Goal: Task Accomplishment & Management: Manage account settings

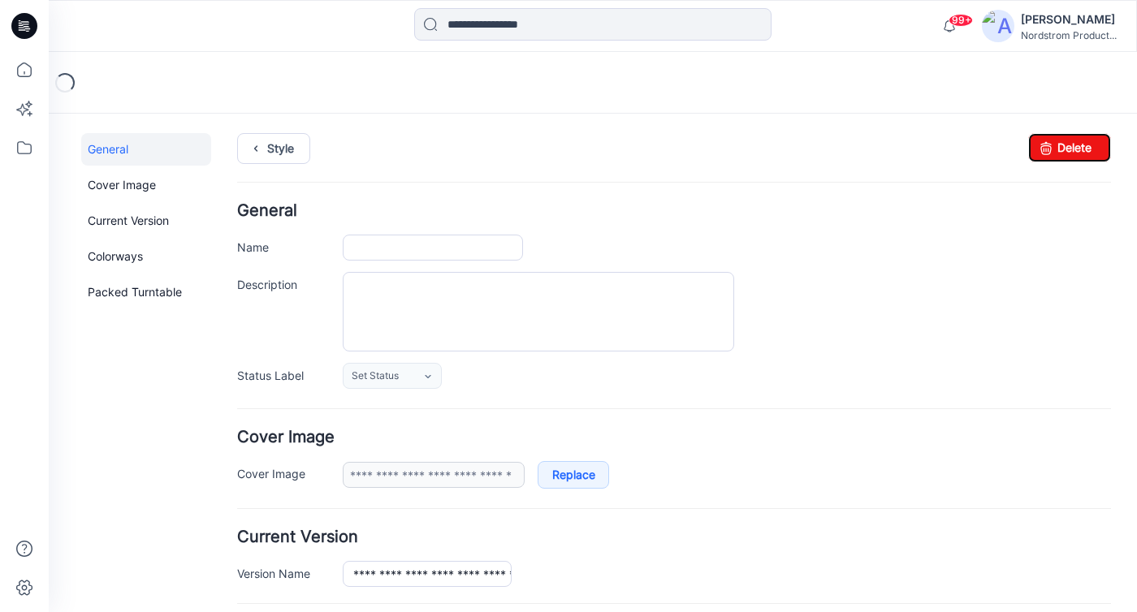
click at [1040, 148] on icon at bounding box center [1045, 147] width 23 height 29
type input "**********"
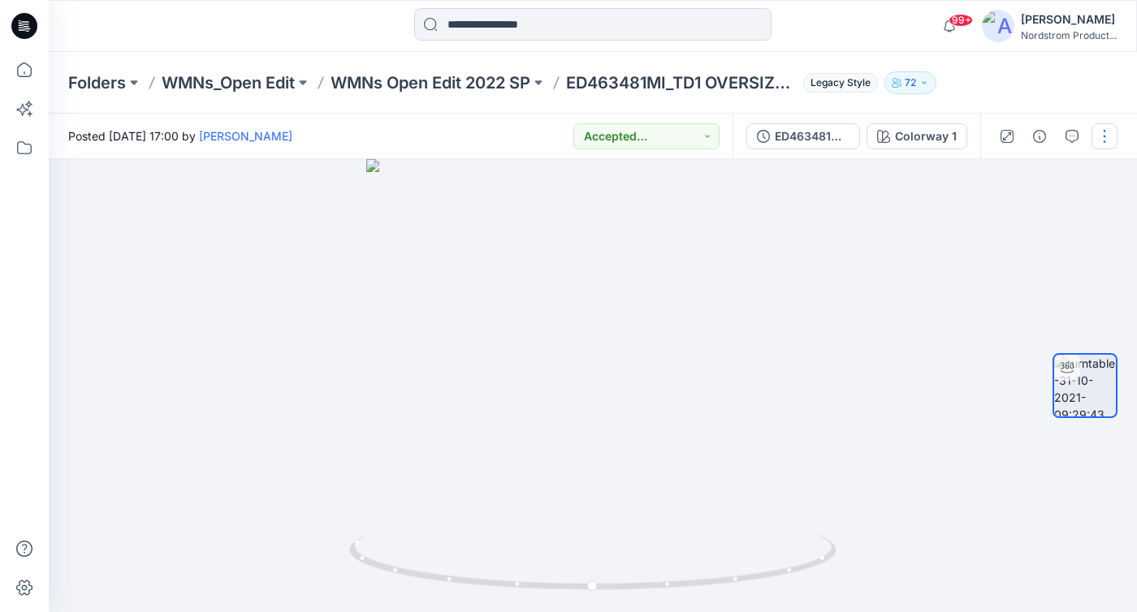
click at [1098, 132] on button "button" at bounding box center [1104, 136] width 26 height 26
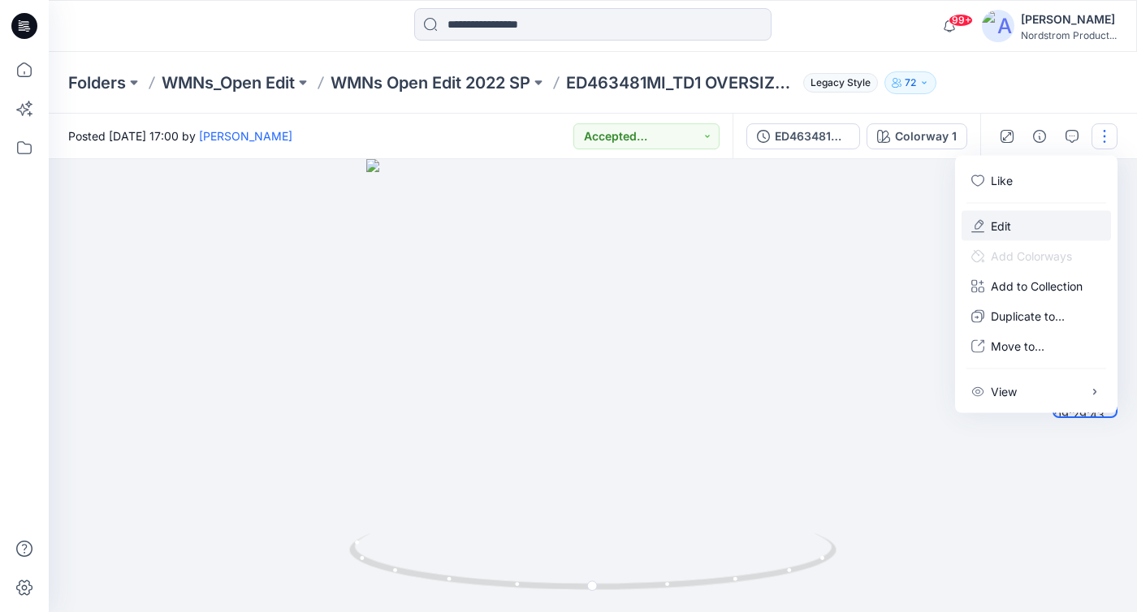
click at [1002, 231] on p "Edit" at bounding box center [1001, 226] width 20 height 17
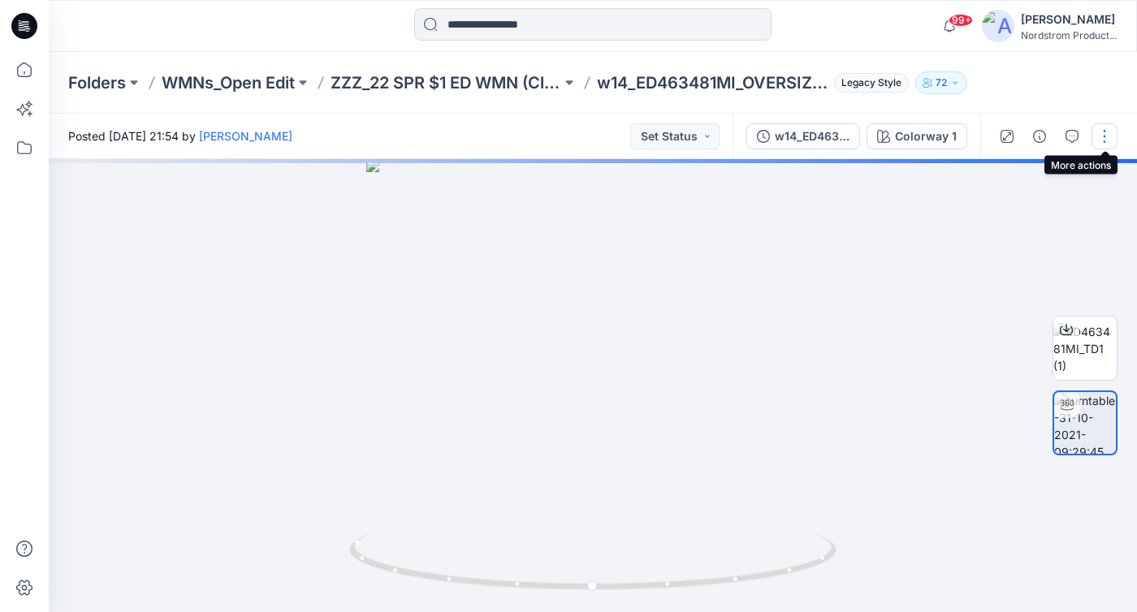
click at [1112, 138] on button "button" at bounding box center [1104, 136] width 26 height 26
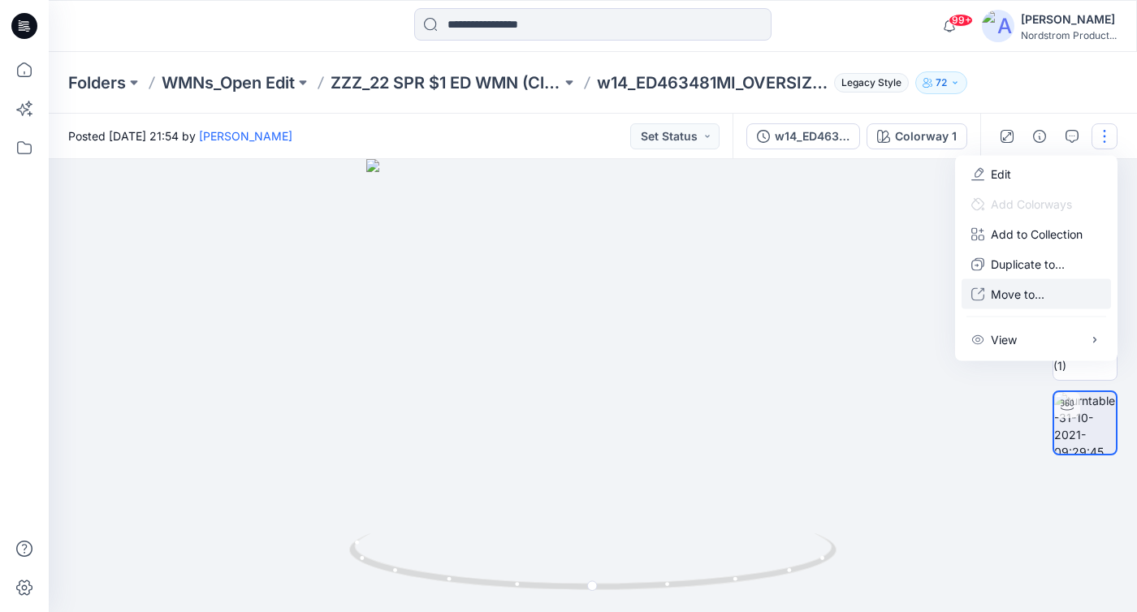
click at [1017, 291] on p "Move to..." at bounding box center [1018, 294] width 54 height 17
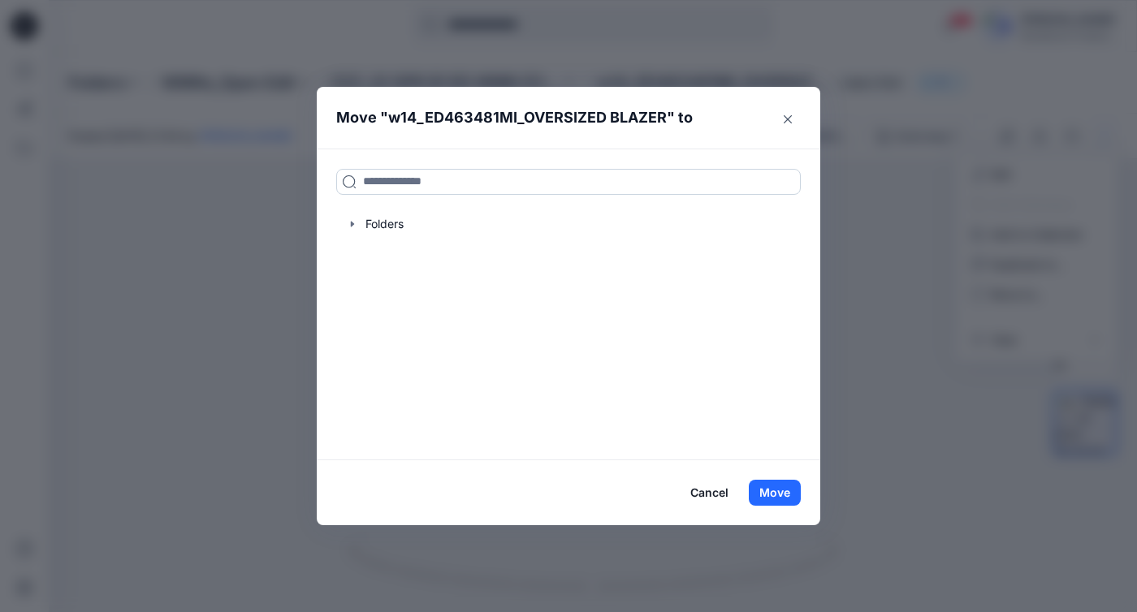
click at [519, 182] on input at bounding box center [568, 182] width 464 height 26
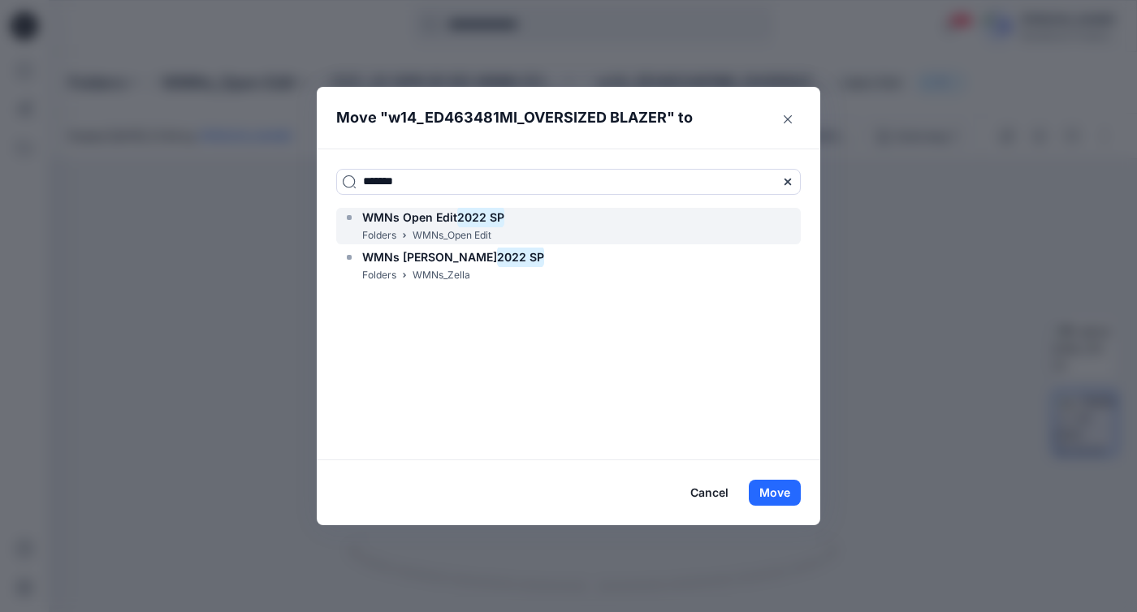
type input "*******"
click at [384, 220] on span "WMNs Open Edit" at bounding box center [409, 217] width 95 height 14
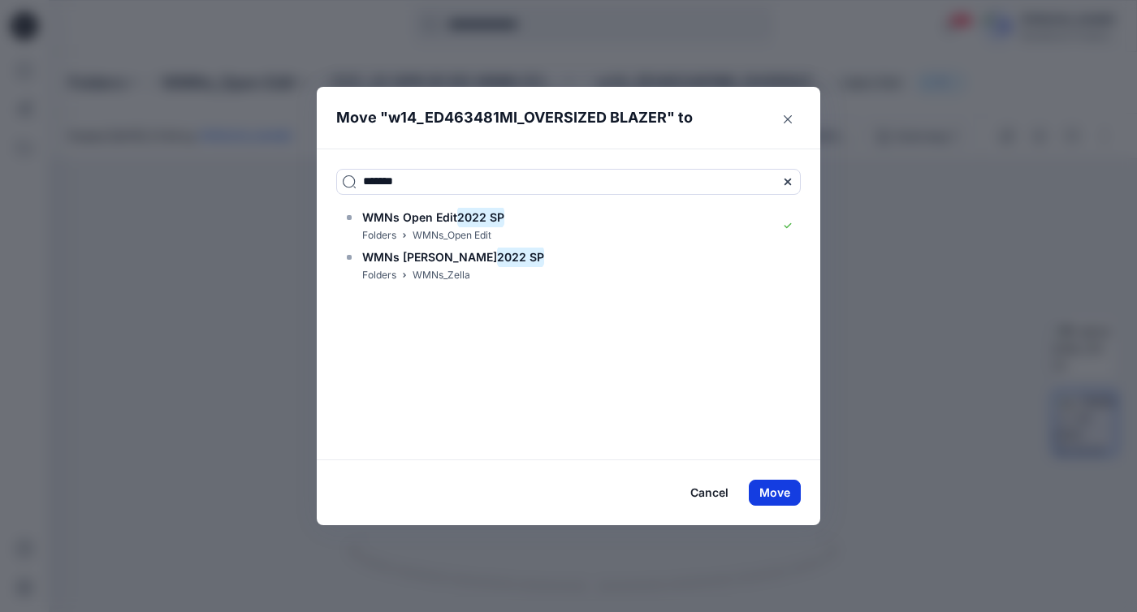
click at [768, 490] on button "Move" at bounding box center [775, 493] width 52 height 26
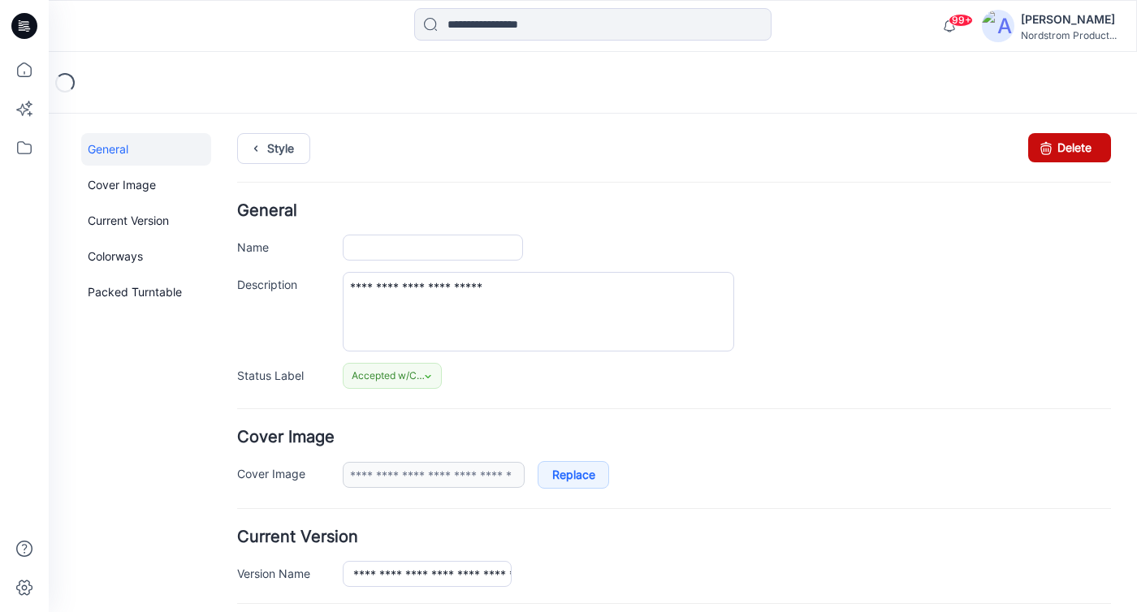
type input "**********"
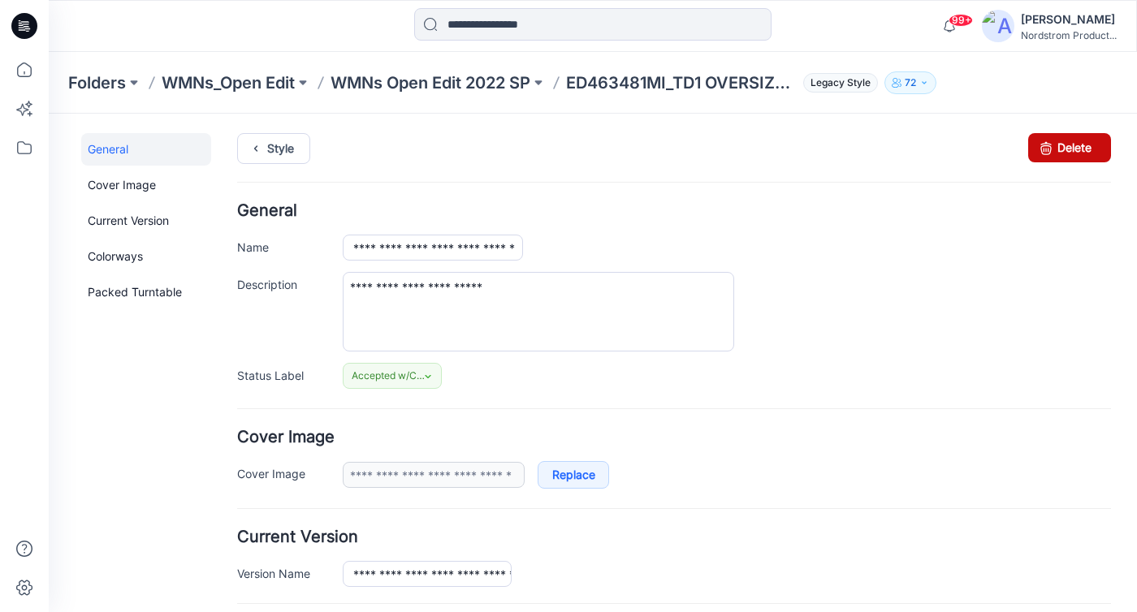
click at [1066, 147] on link "Delete" at bounding box center [1069, 147] width 83 height 29
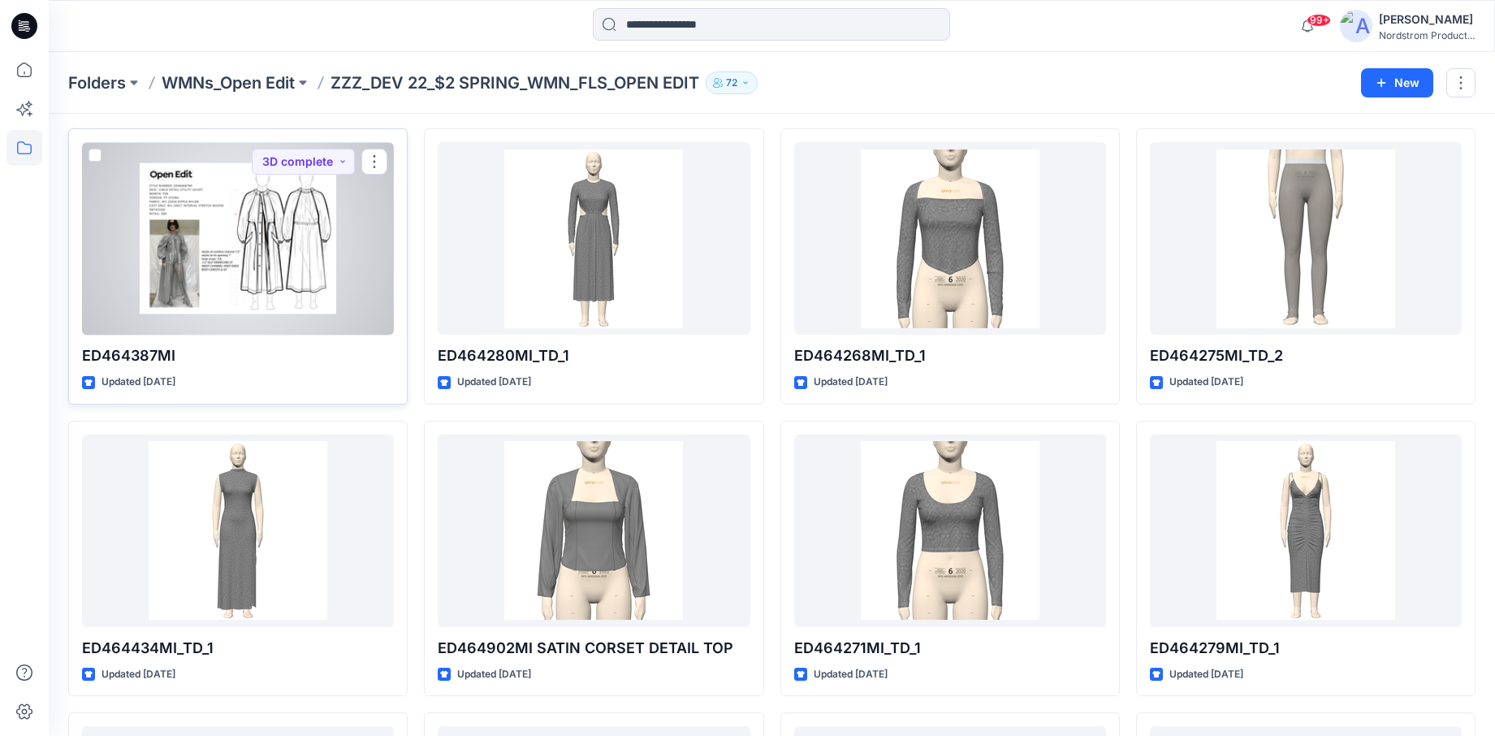
scroll to position [1214, 0]
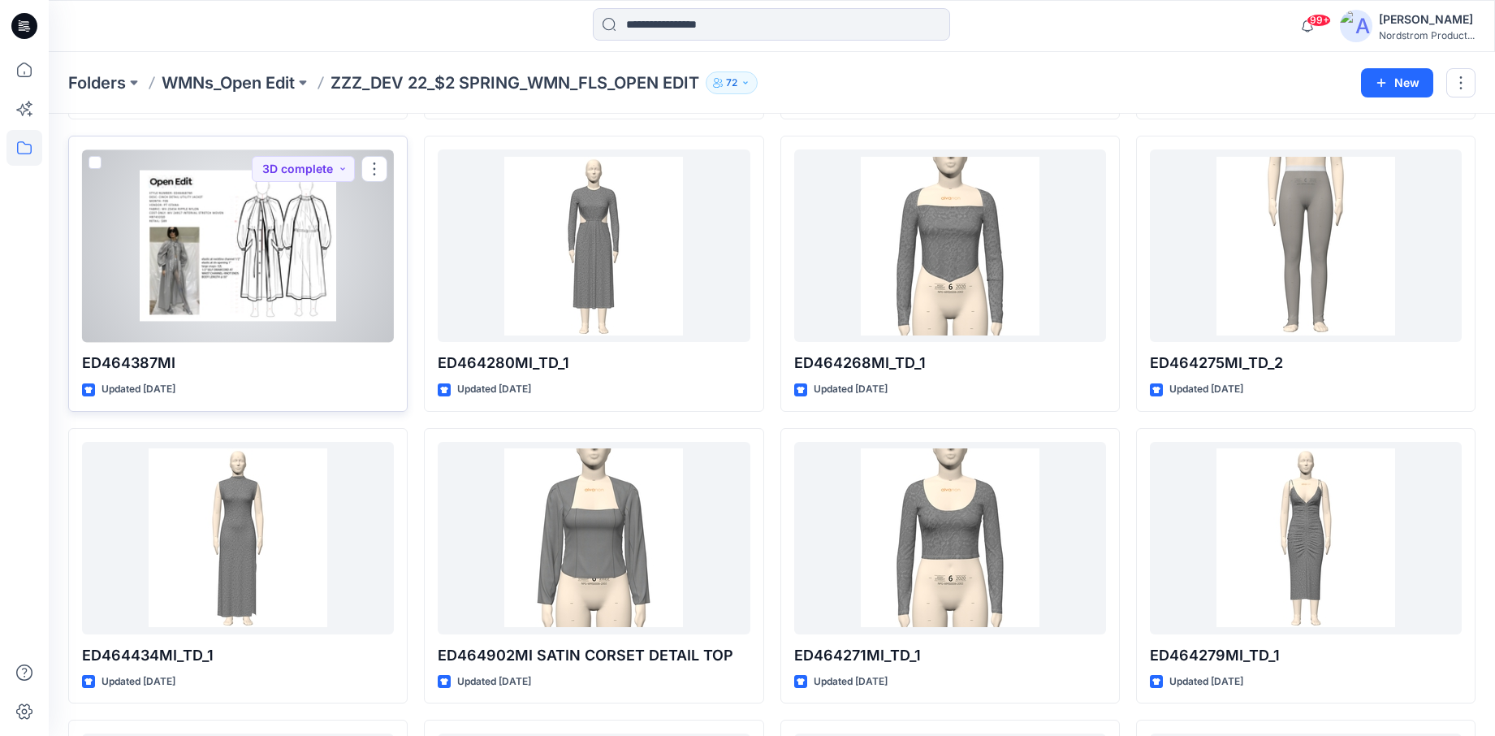
click at [96, 162] on span at bounding box center [95, 162] width 13 height 13
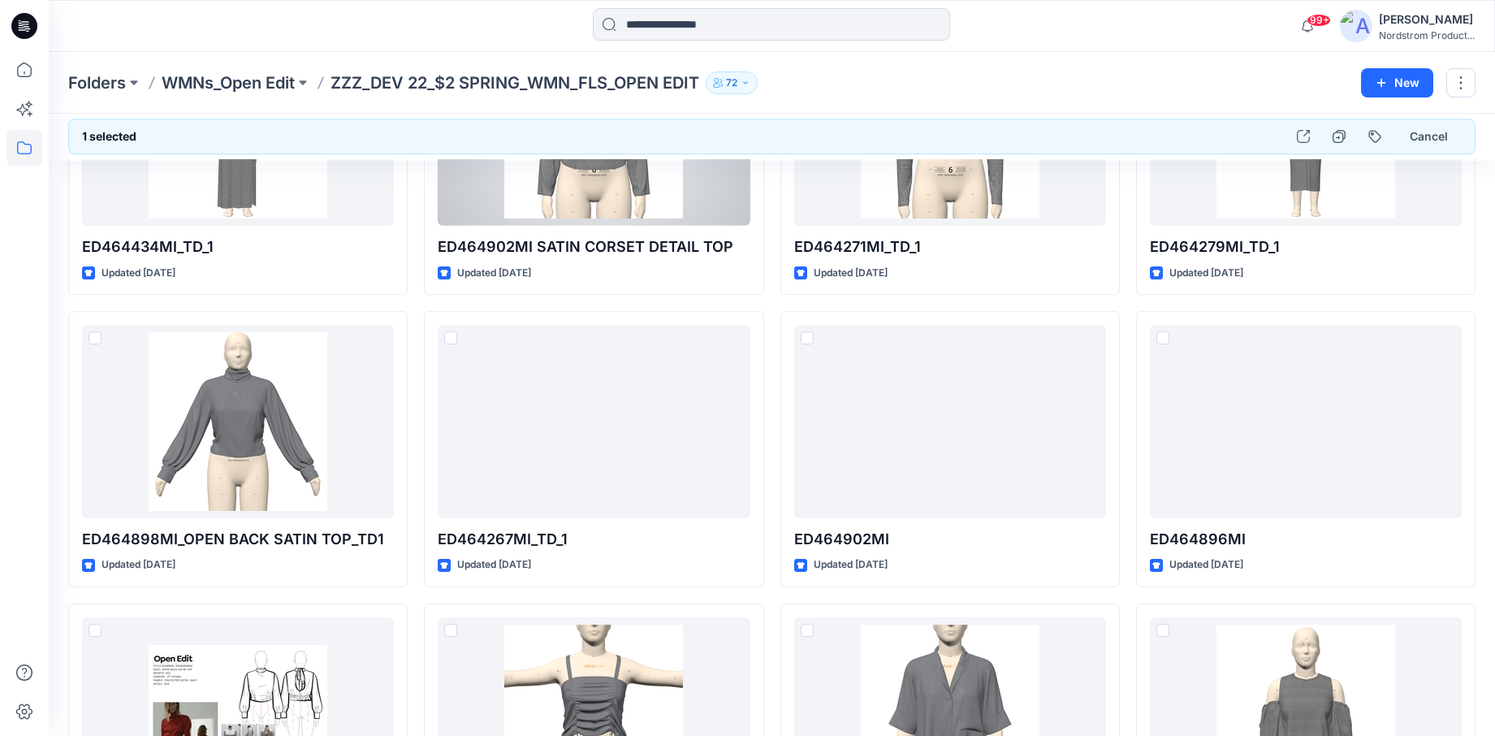
scroll to position [1625, 0]
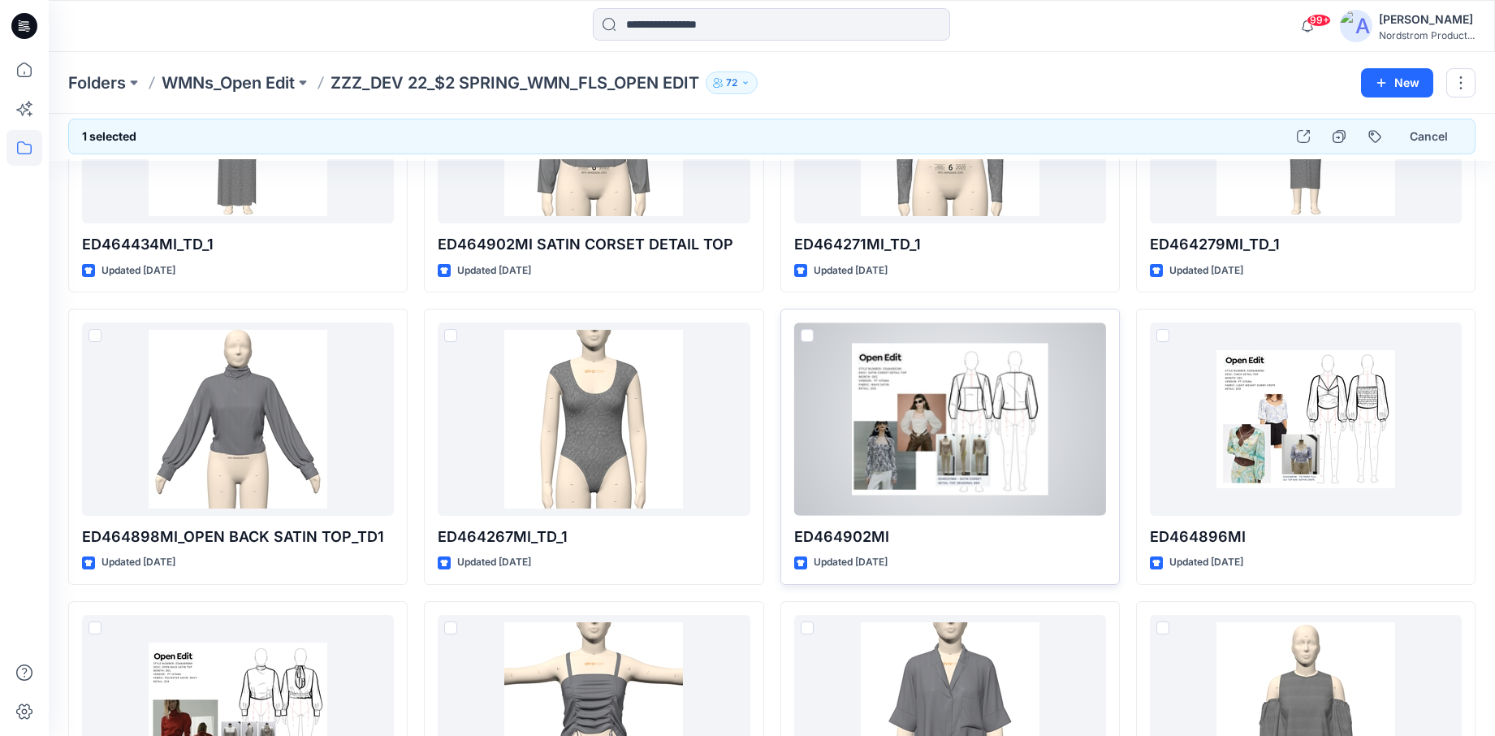
click at [818, 334] on div at bounding box center [950, 418] width 312 height 192
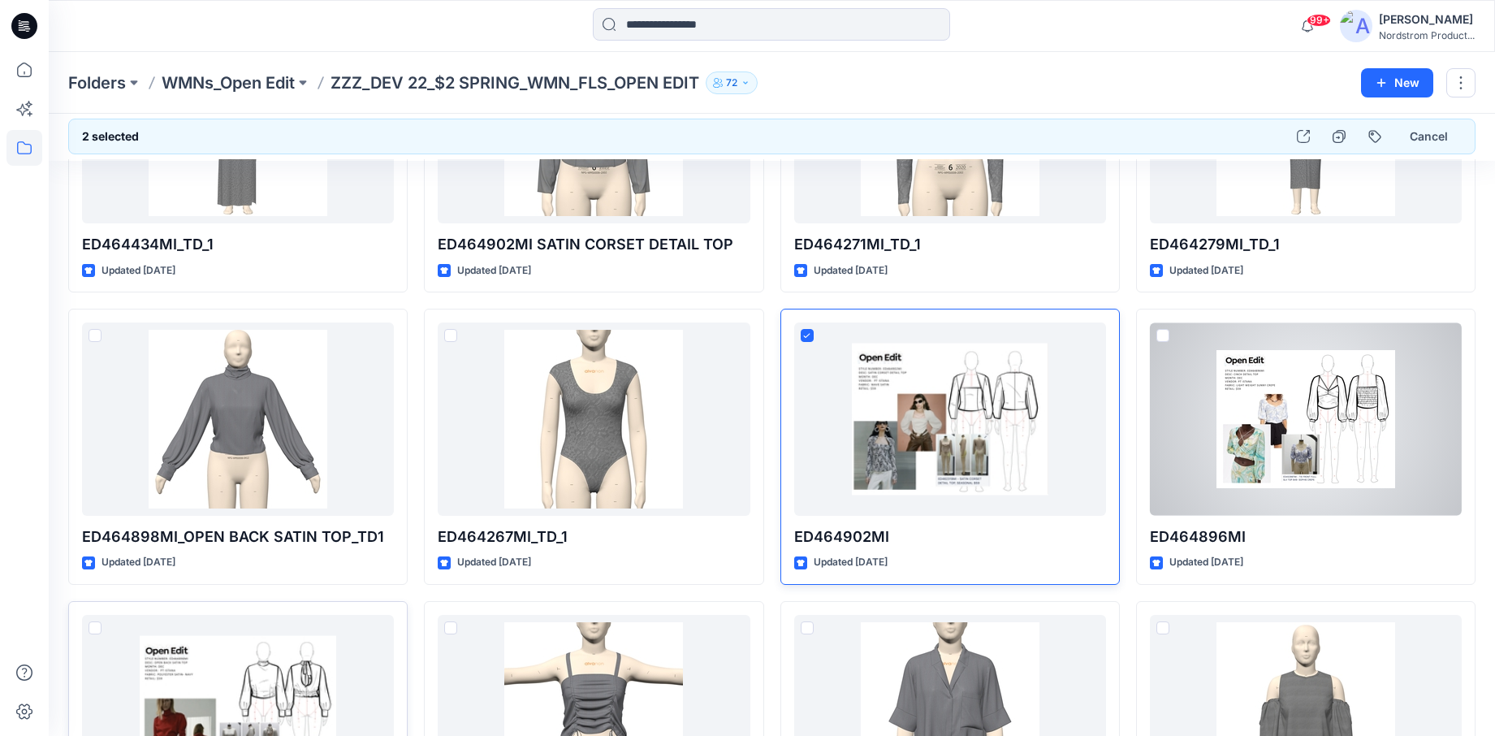
drag, startPoint x: 1162, startPoint y: 332, endPoint x: 367, endPoint y: 634, distance: 850.3
click at [1162, 332] on span at bounding box center [1162, 335] width 13 height 13
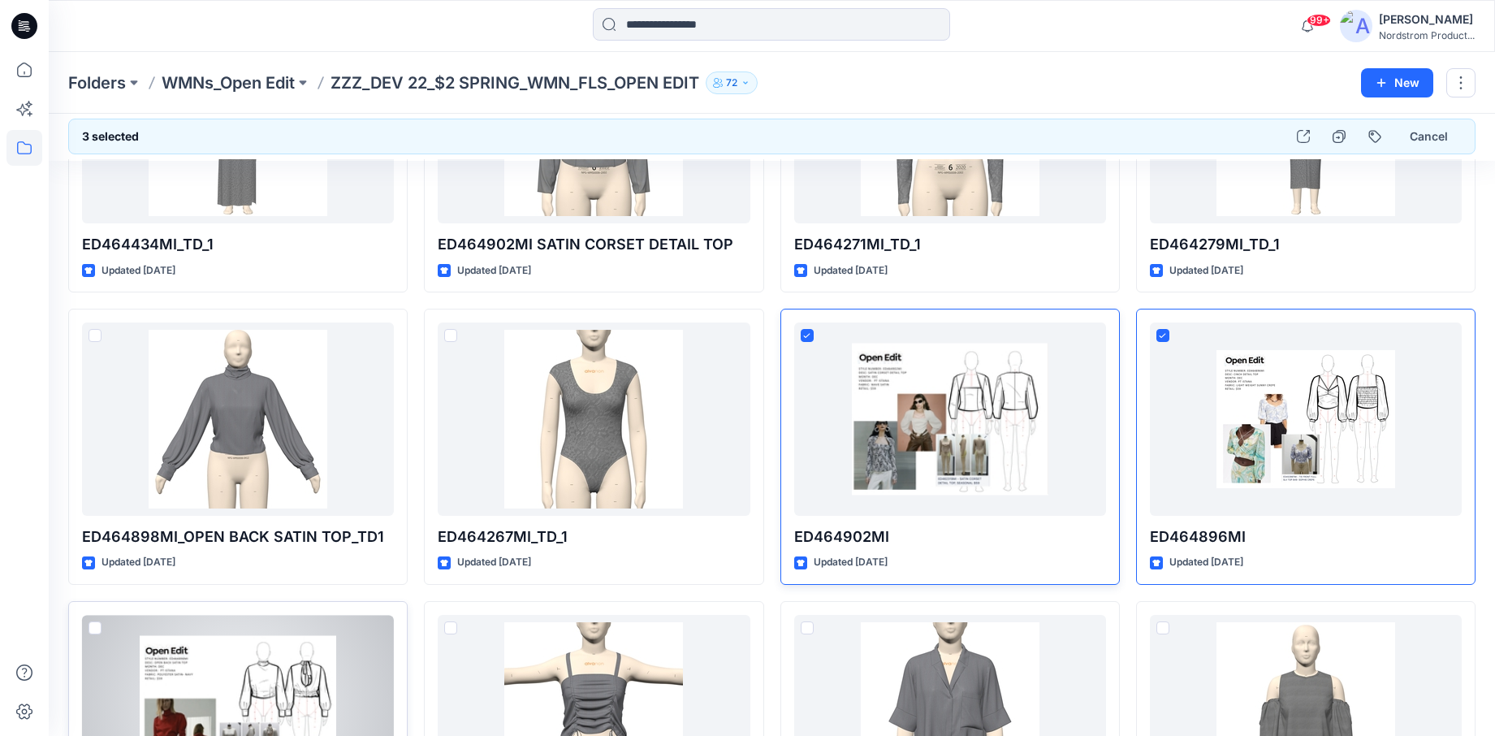
click at [93, 624] on span at bounding box center [95, 627] width 13 height 13
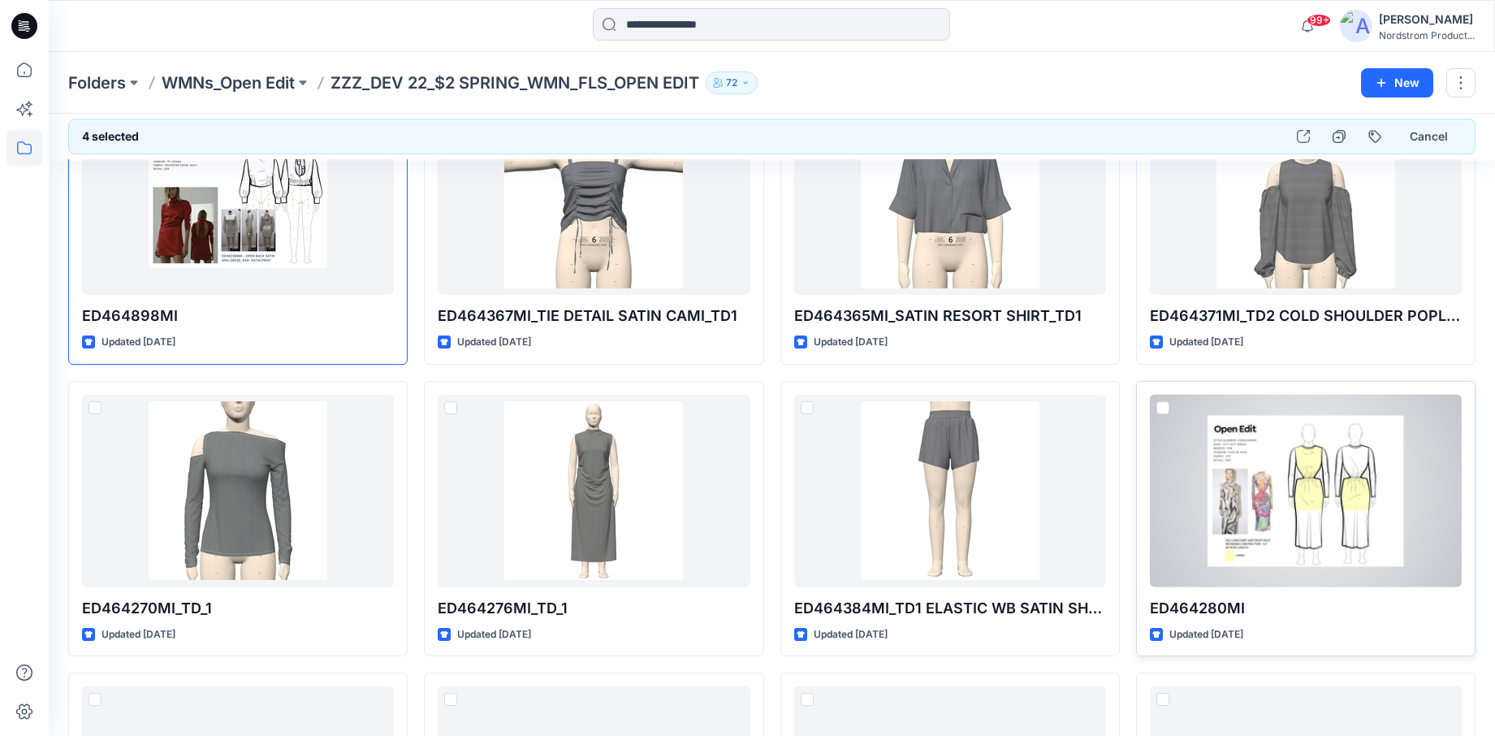
click at [1156, 405] on span at bounding box center [1162, 407] width 13 height 13
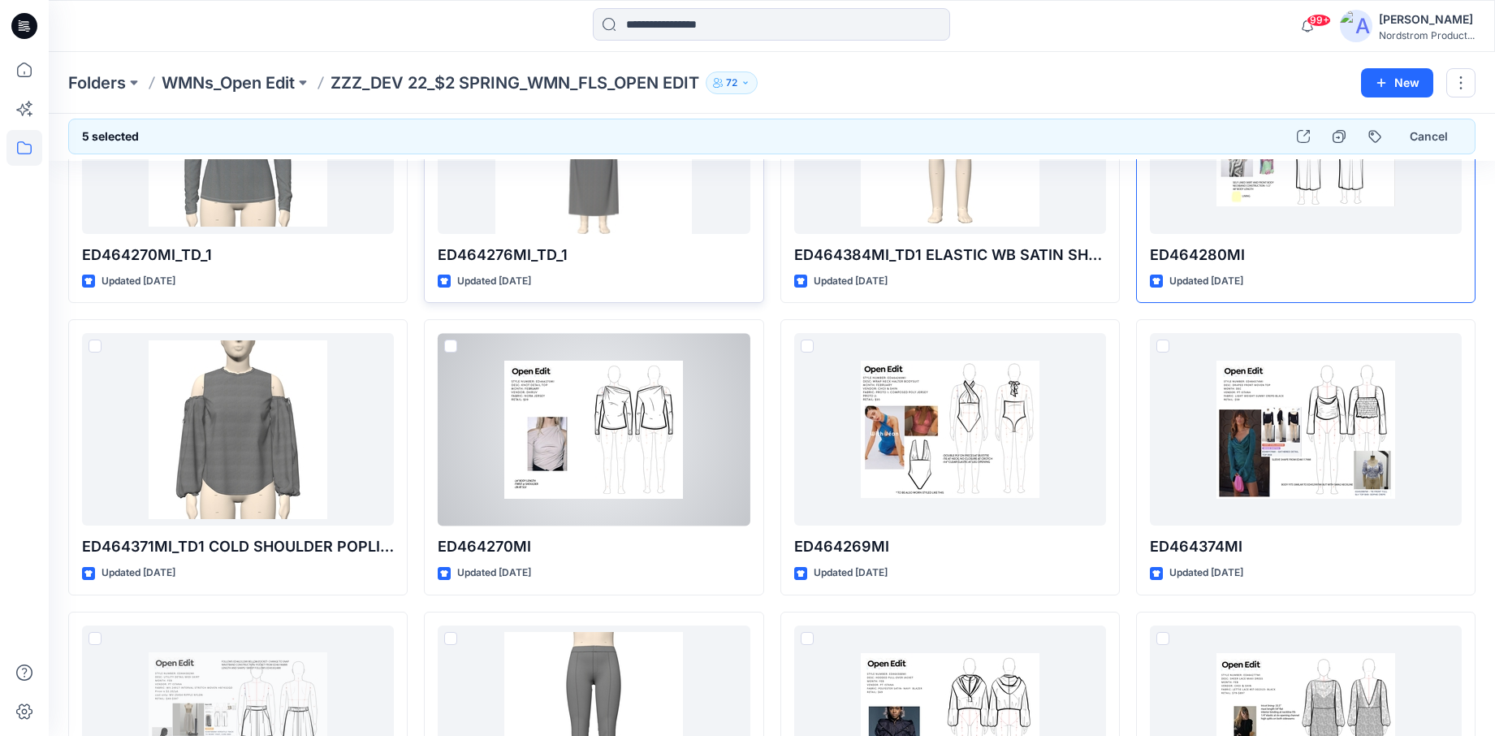
scroll to position [2499, 0]
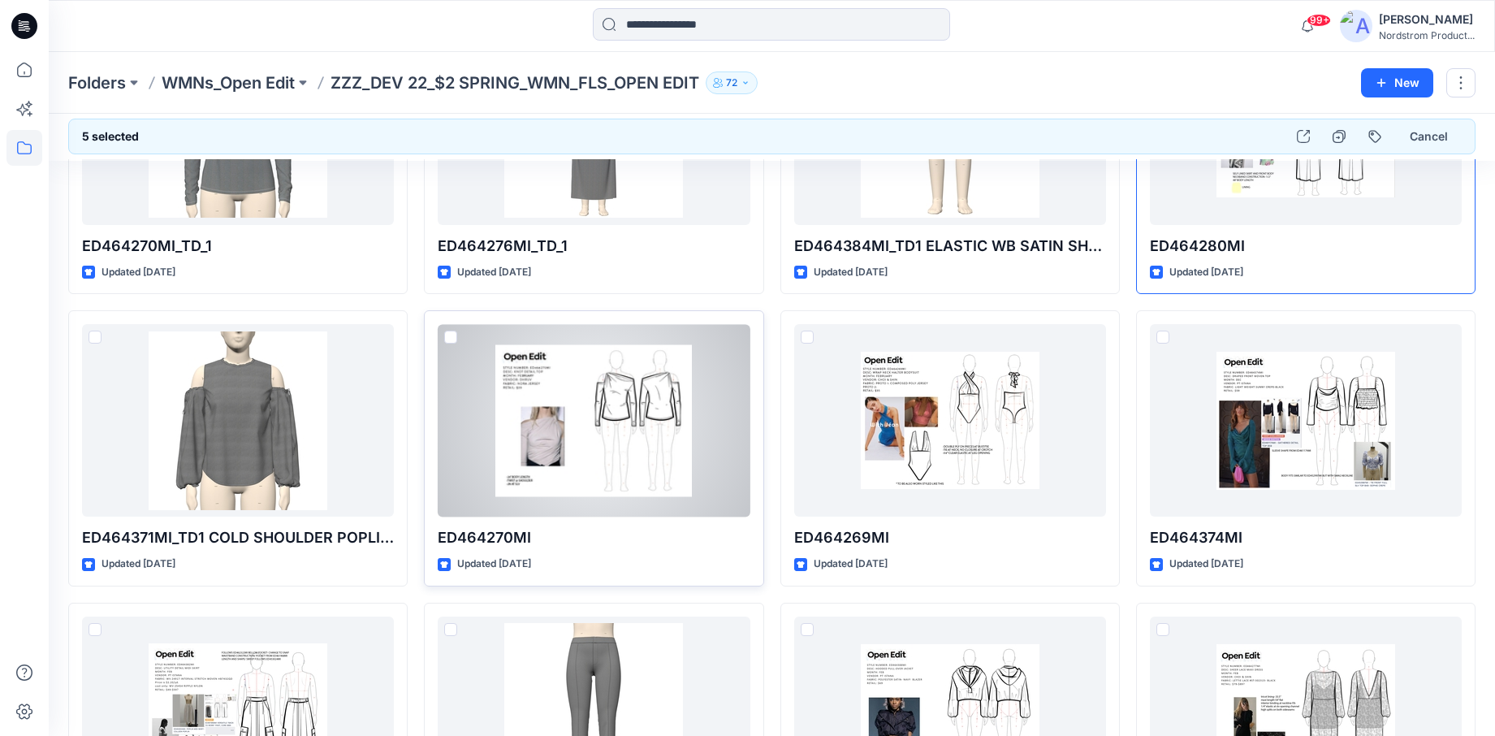
click at [451, 337] on span at bounding box center [450, 336] width 13 height 13
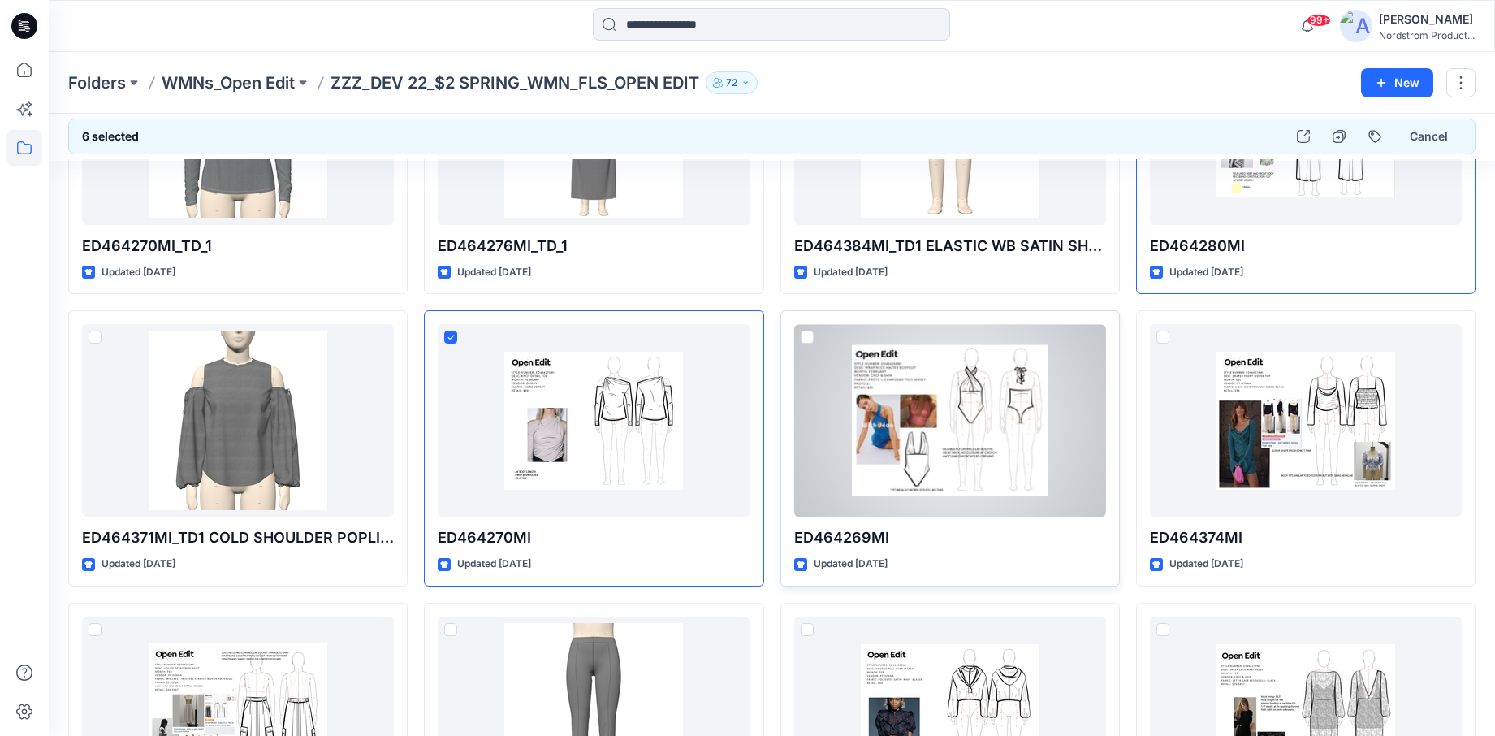
click at [809, 340] on span at bounding box center [807, 336] width 13 height 13
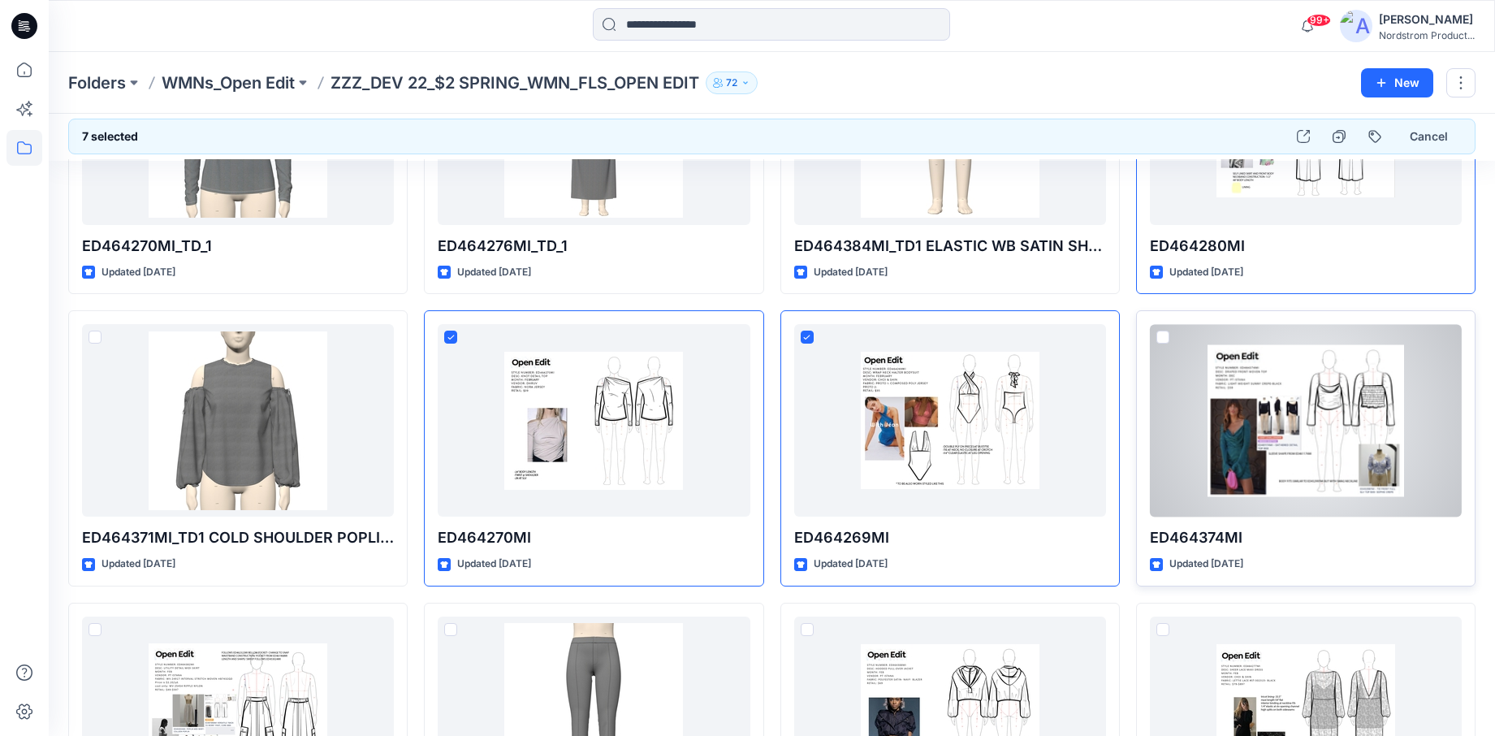
click at [1154, 344] on div at bounding box center [1306, 420] width 312 height 192
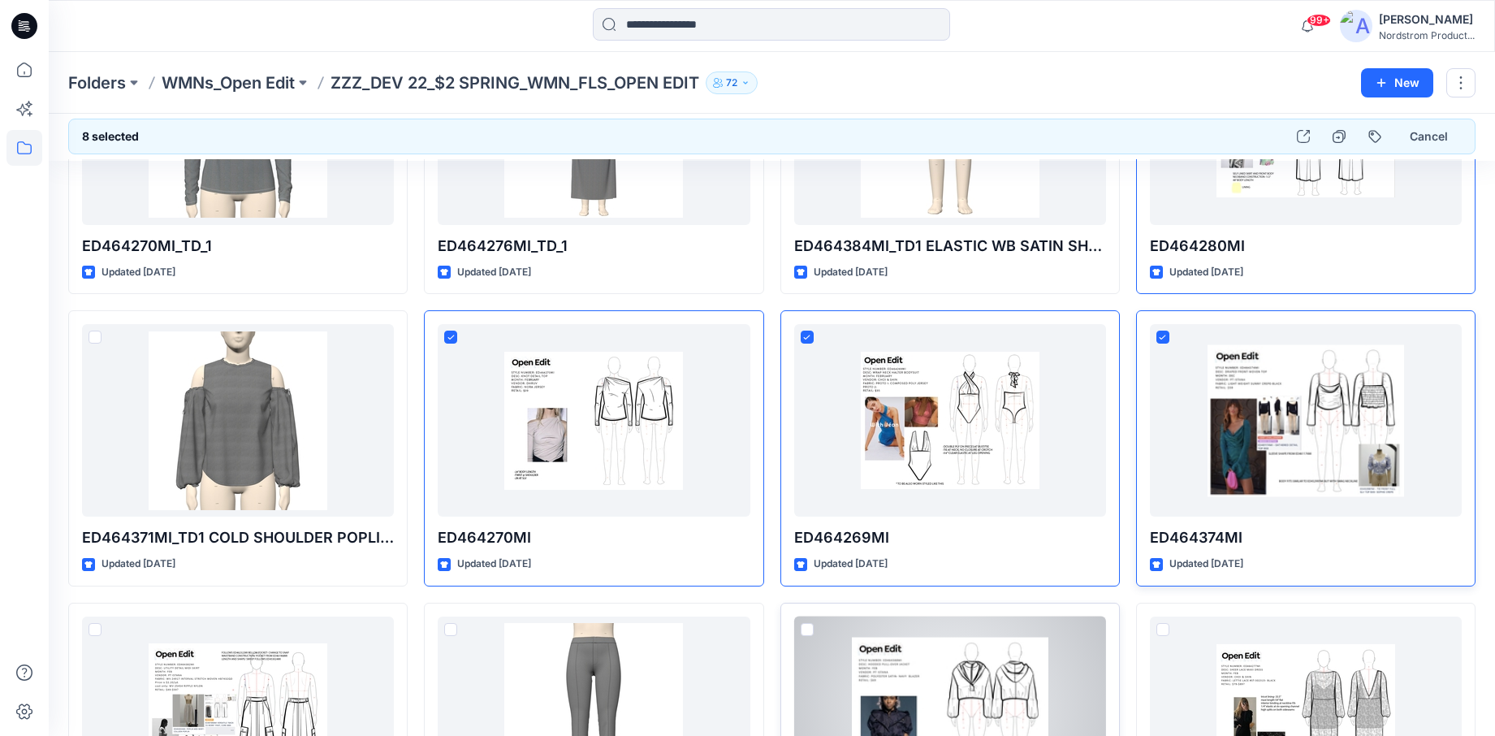
click at [835, 641] on div at bounding box center [950, 712] width 312 height 192
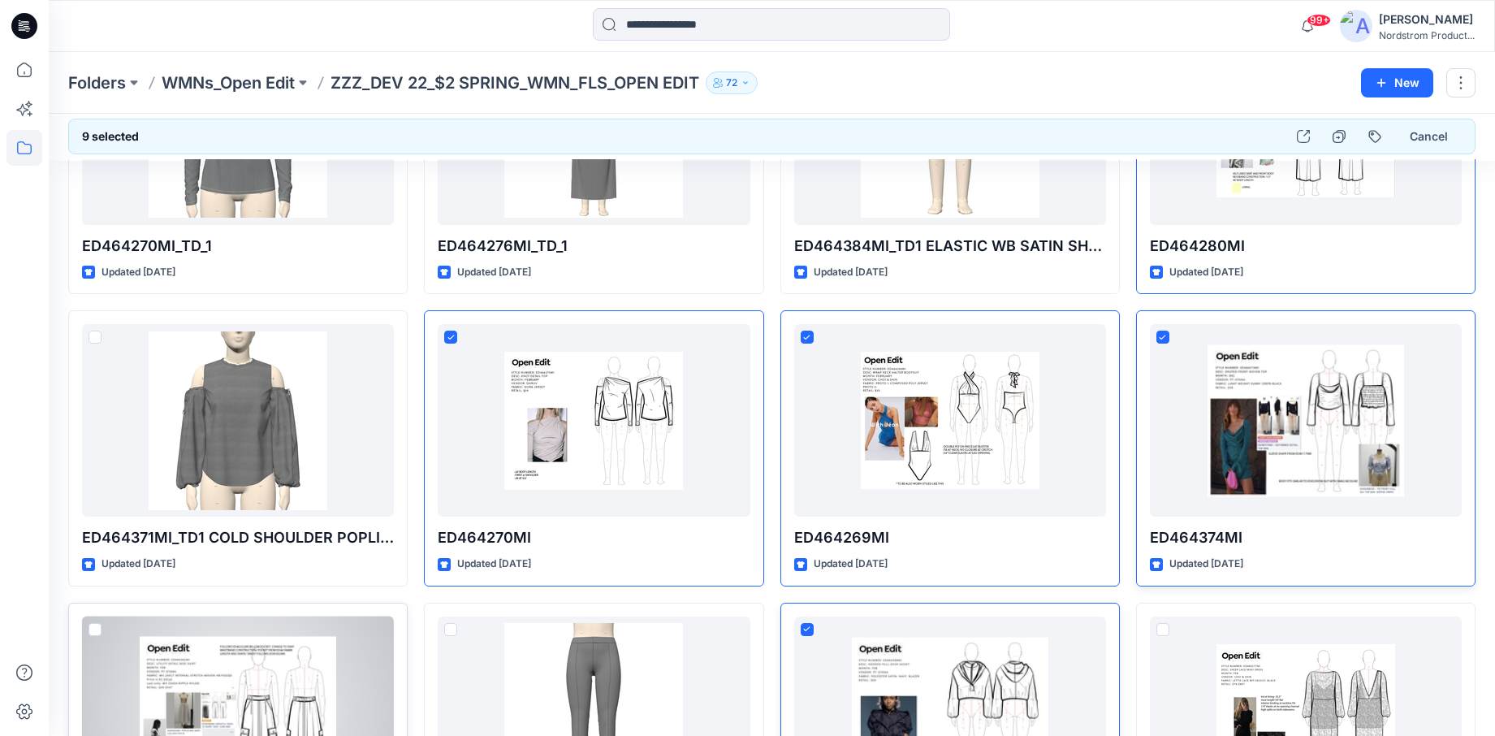
click at [179, 634] on div at bounding box center [238, 712] width 312 height 192
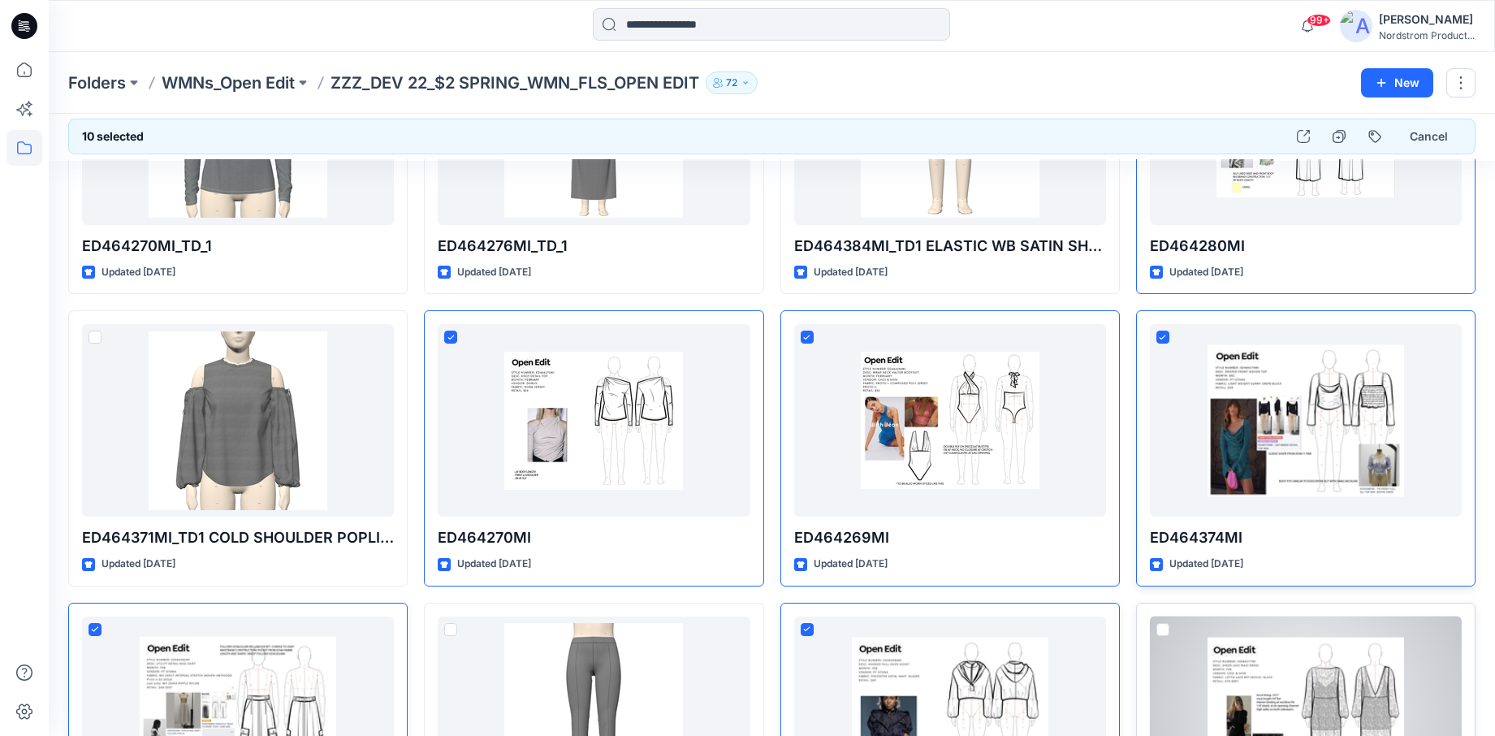
click at [1185, 631] on div at bounding box center [1306, 712] width 312 height 192
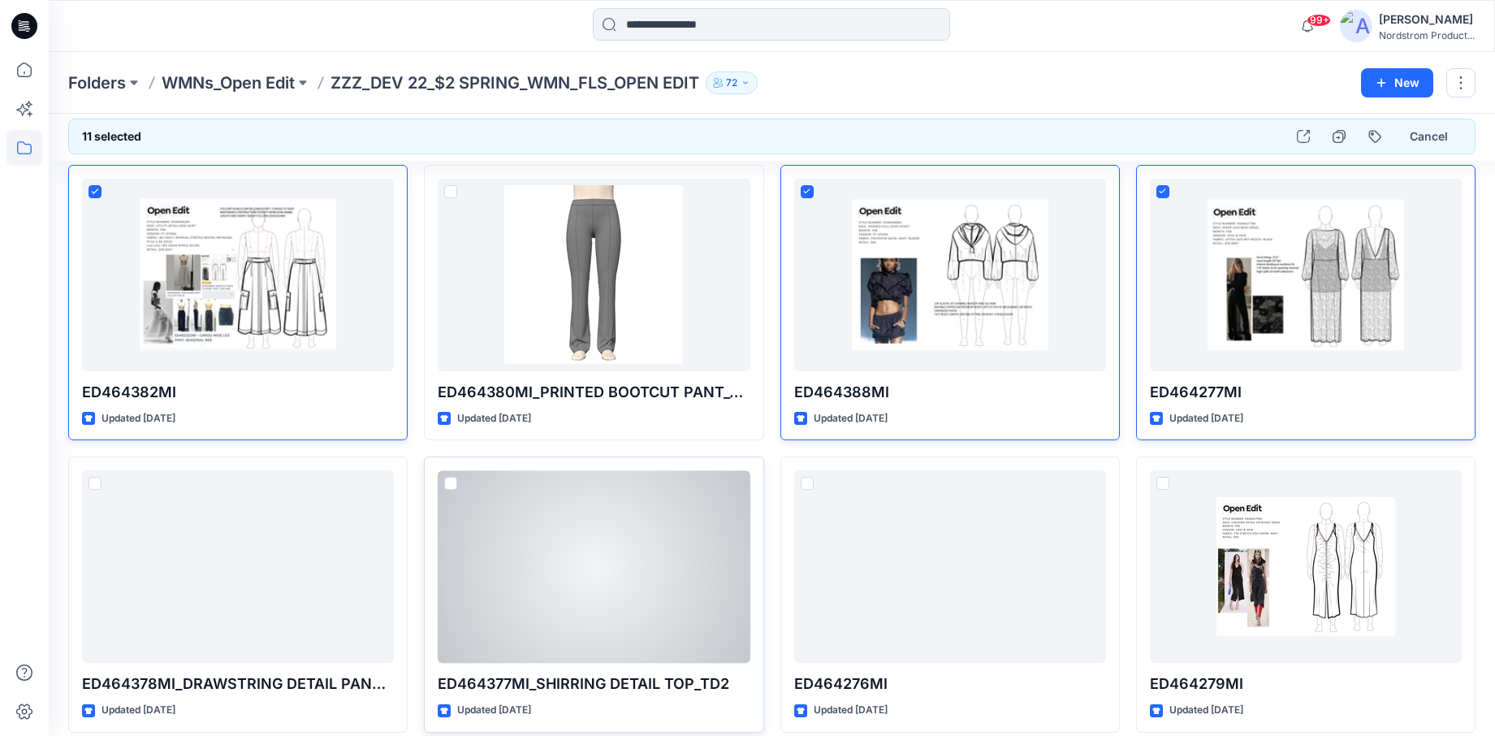
scroll to position [3126, 0]
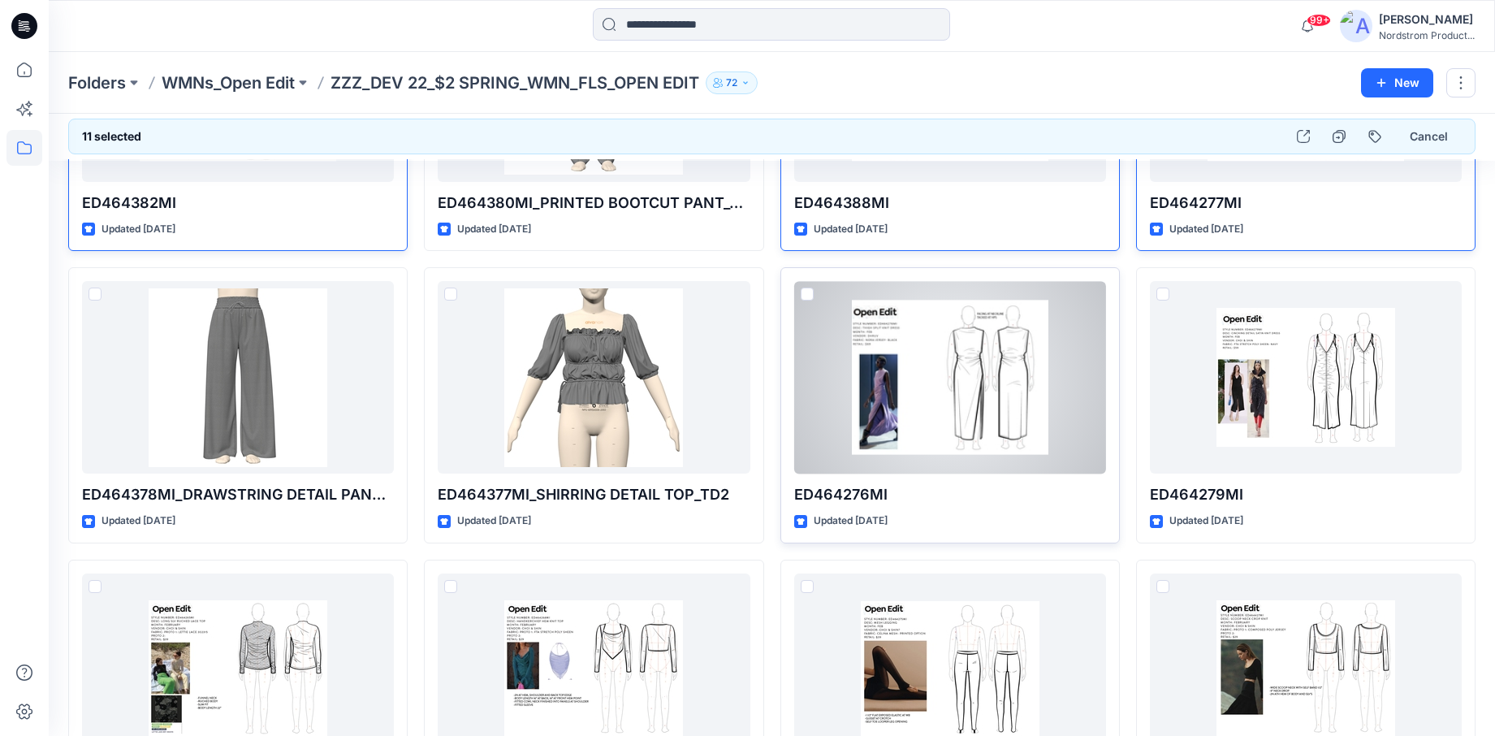
click at [903, 340] on div at bounding box center [950, 377] width 312 height 192
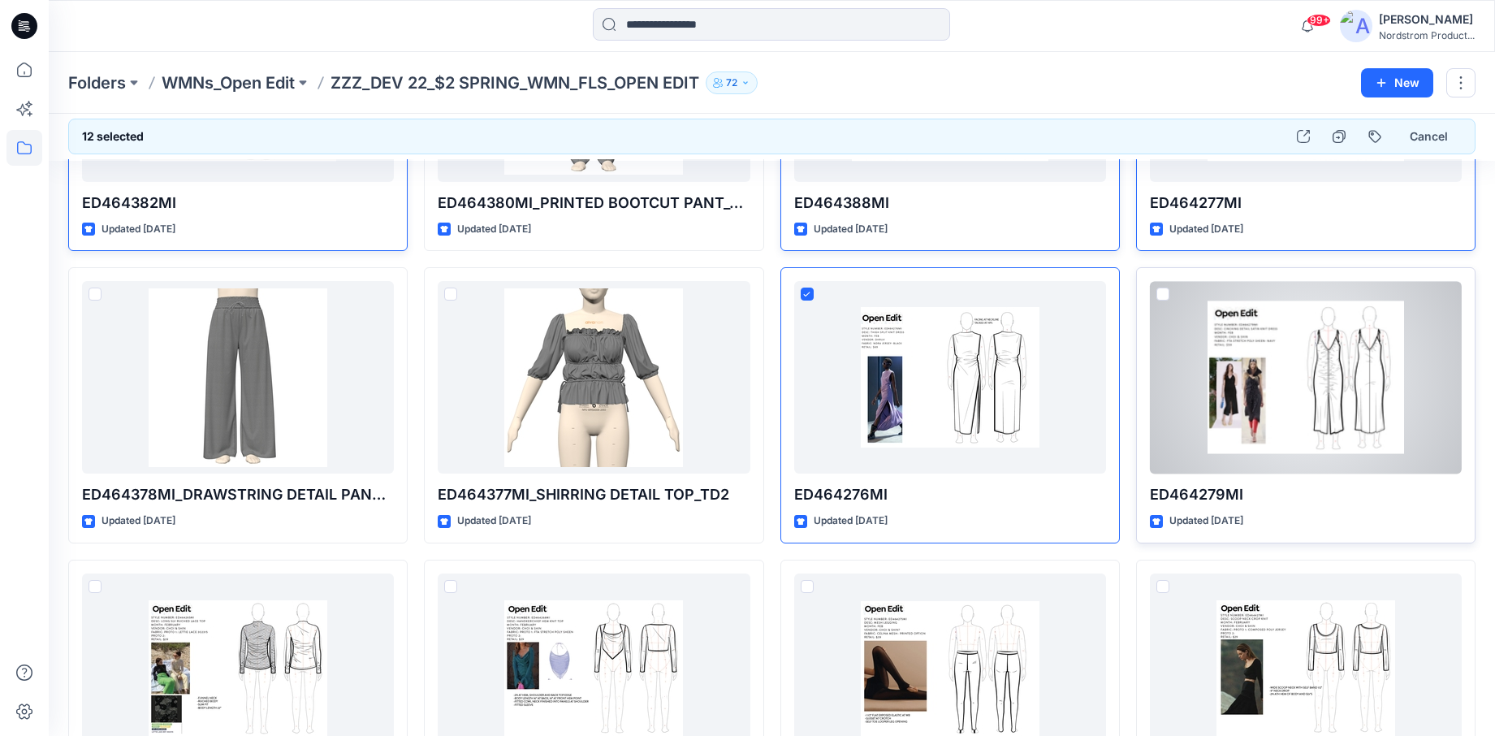
drag, startPoint x: 1190, startPoint y: 293, endPoint x: 1135, endPoint y: 509, distance: 222.9
click at [1190, 293] on div at bounding box center [1306, 377] width 312 height 192
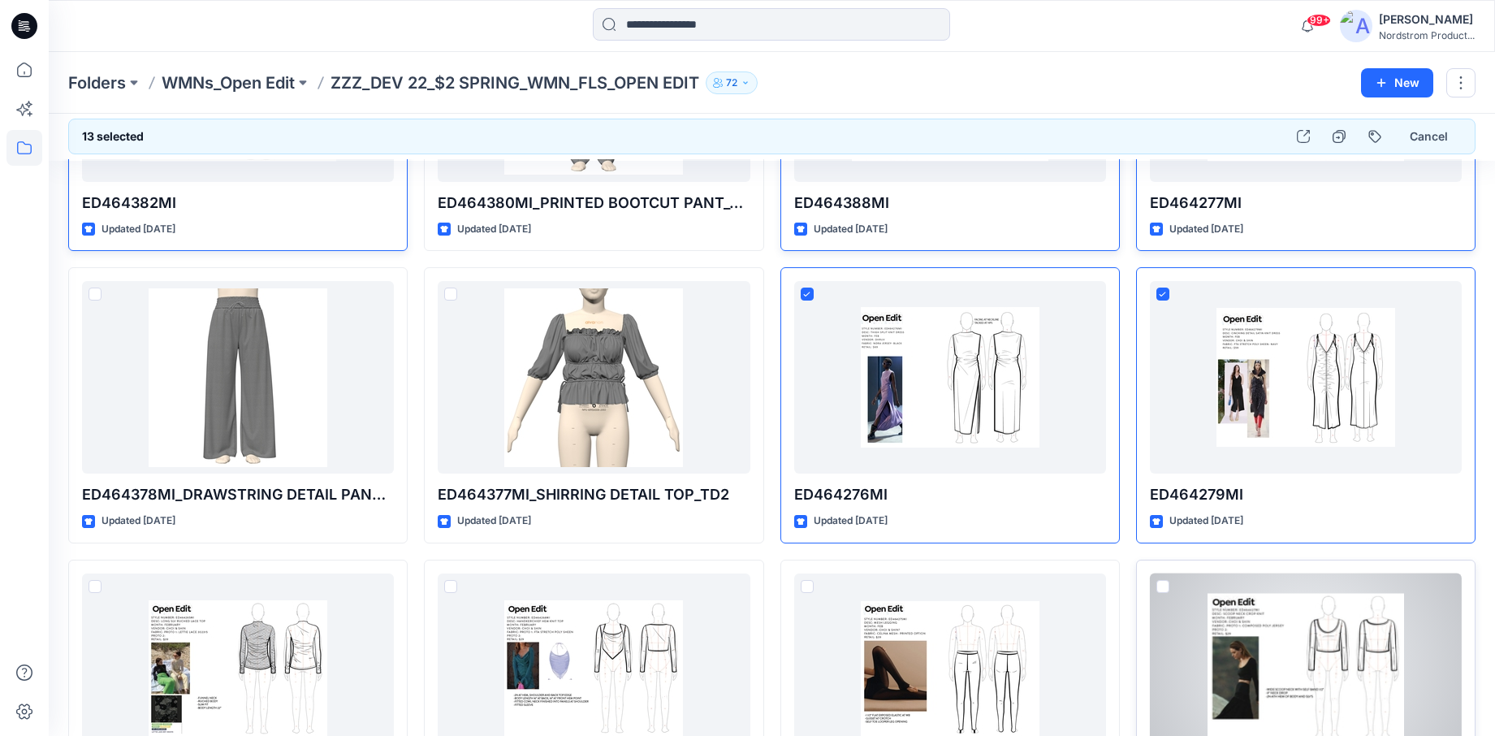
click at [1181, 591] on div at bounding box center [1306, 669] width 312 height 192
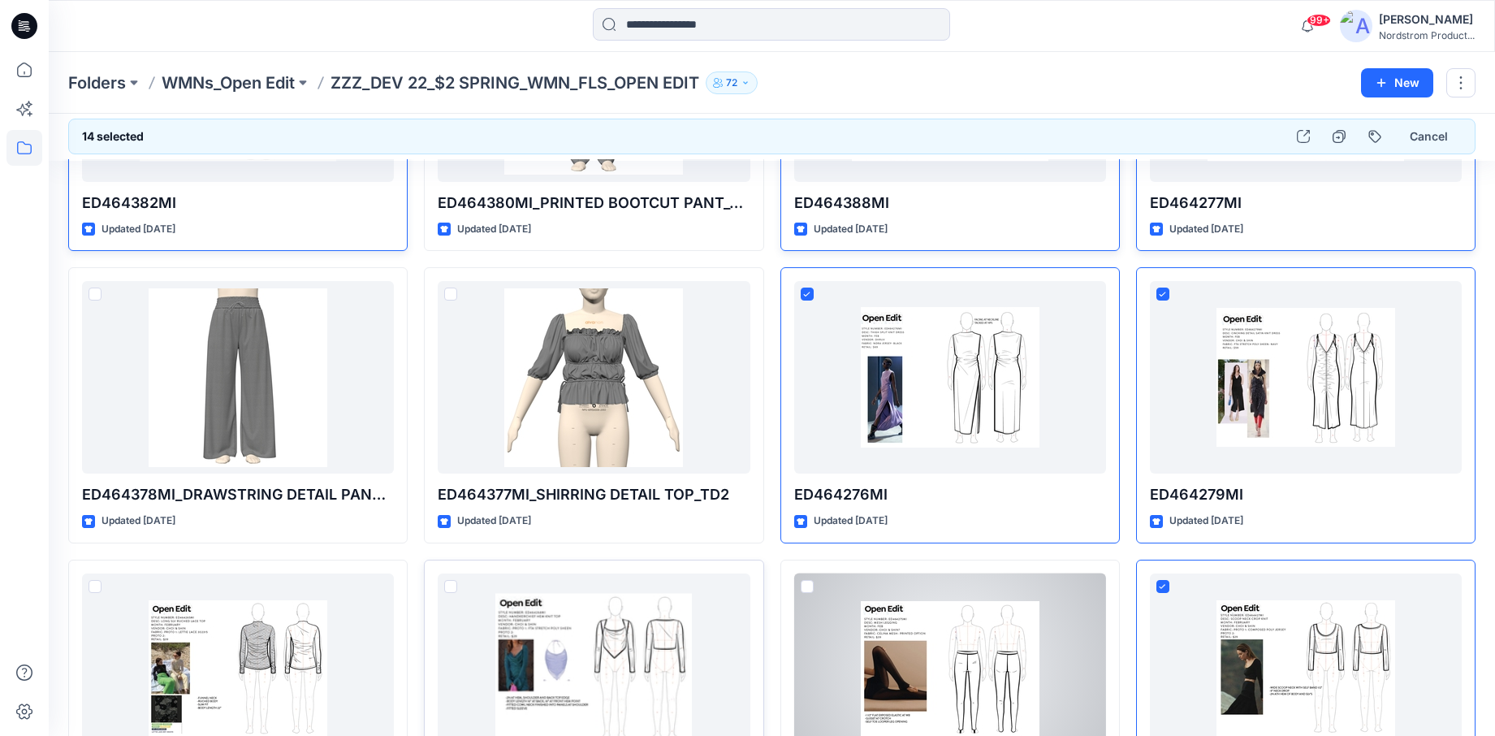
drag, startPoint x: 855, startPoint y: 604, endPoint x: 581, endPoint y: 615, distance: 273.8
click at [854, 603] on div at bounding box center [950, 669] width 312 height 192
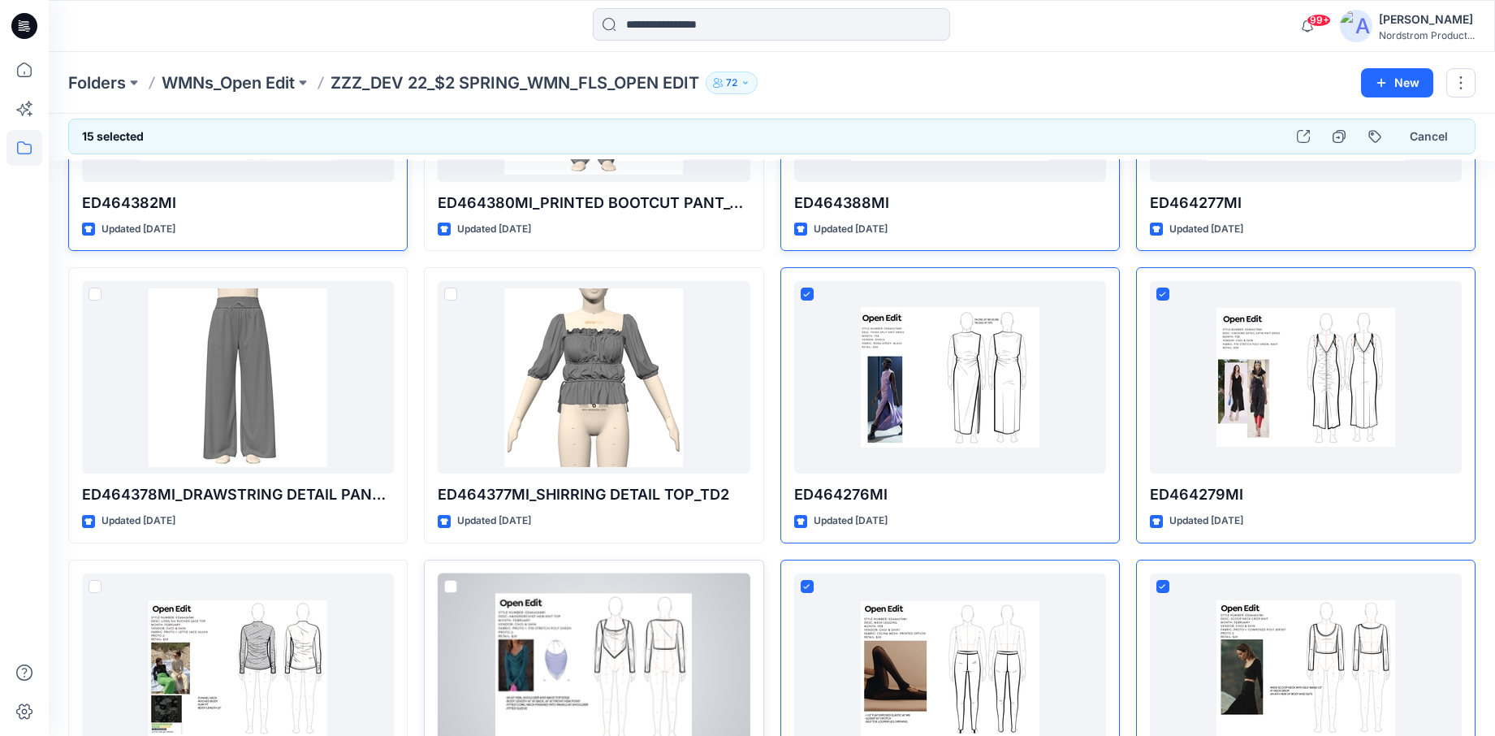
click at [436, 597] on div "ED464268MI Updated 4 years ago" at bounding box center [593, 697] width 339 height 276
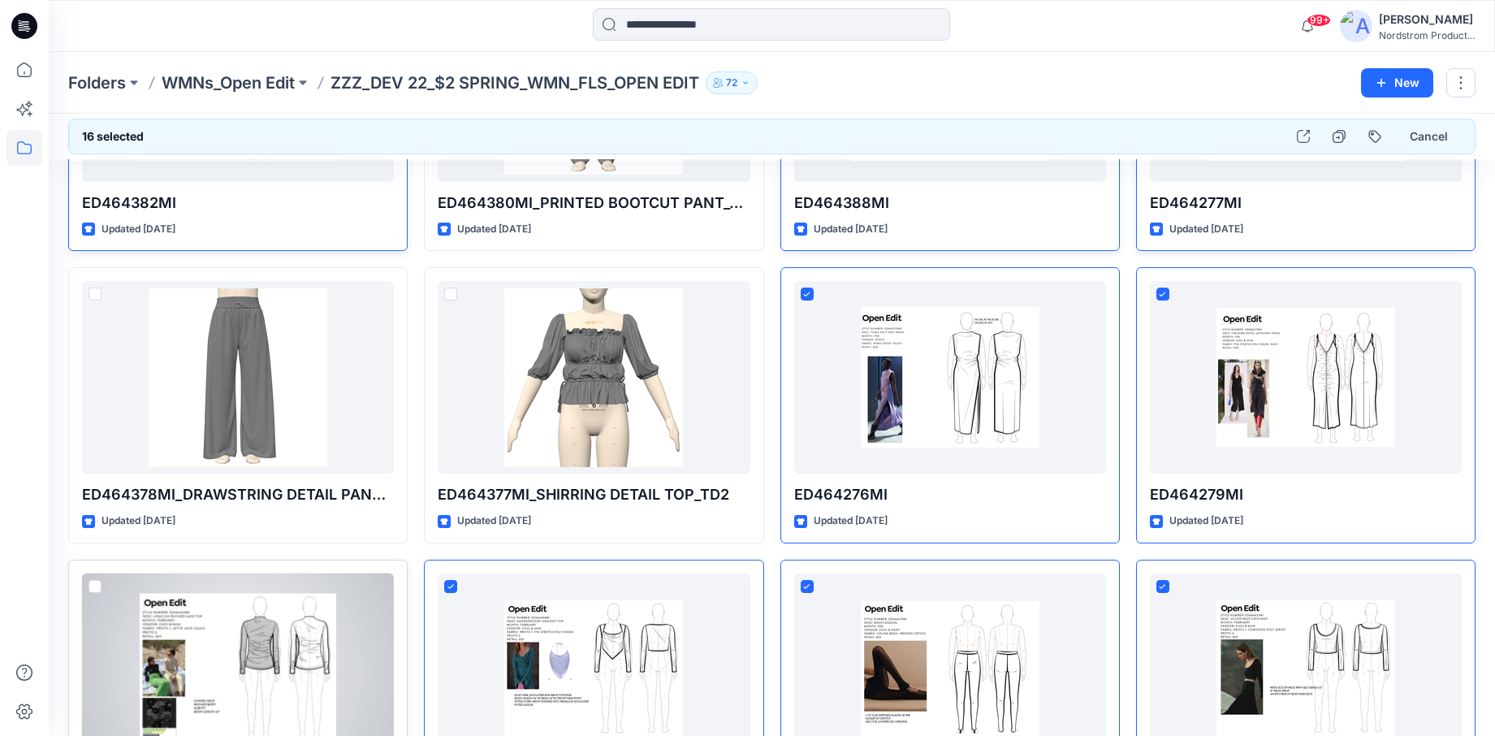
click at [127, 610] on div at bounding box center [238, 669] width 312 height 192
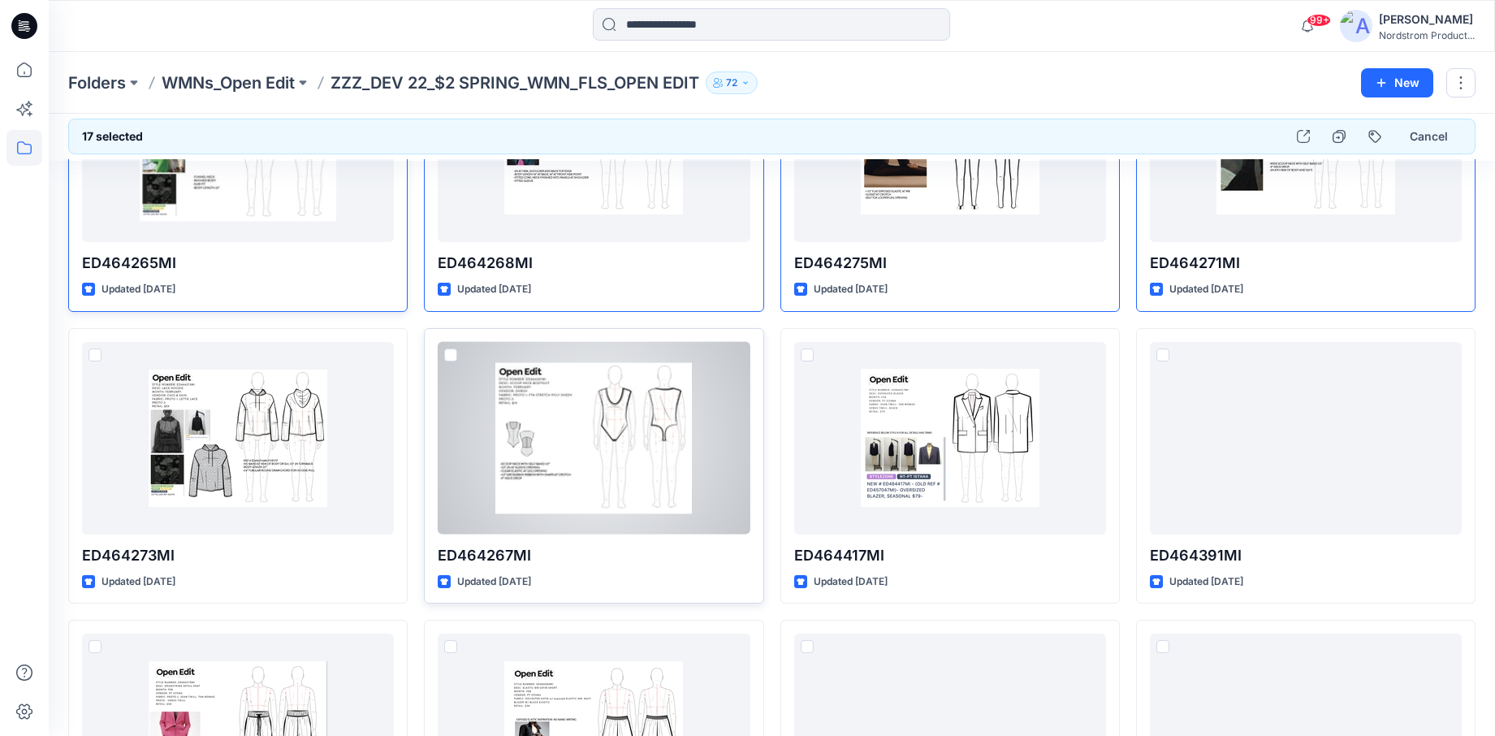
scroll to position [3649, 0]
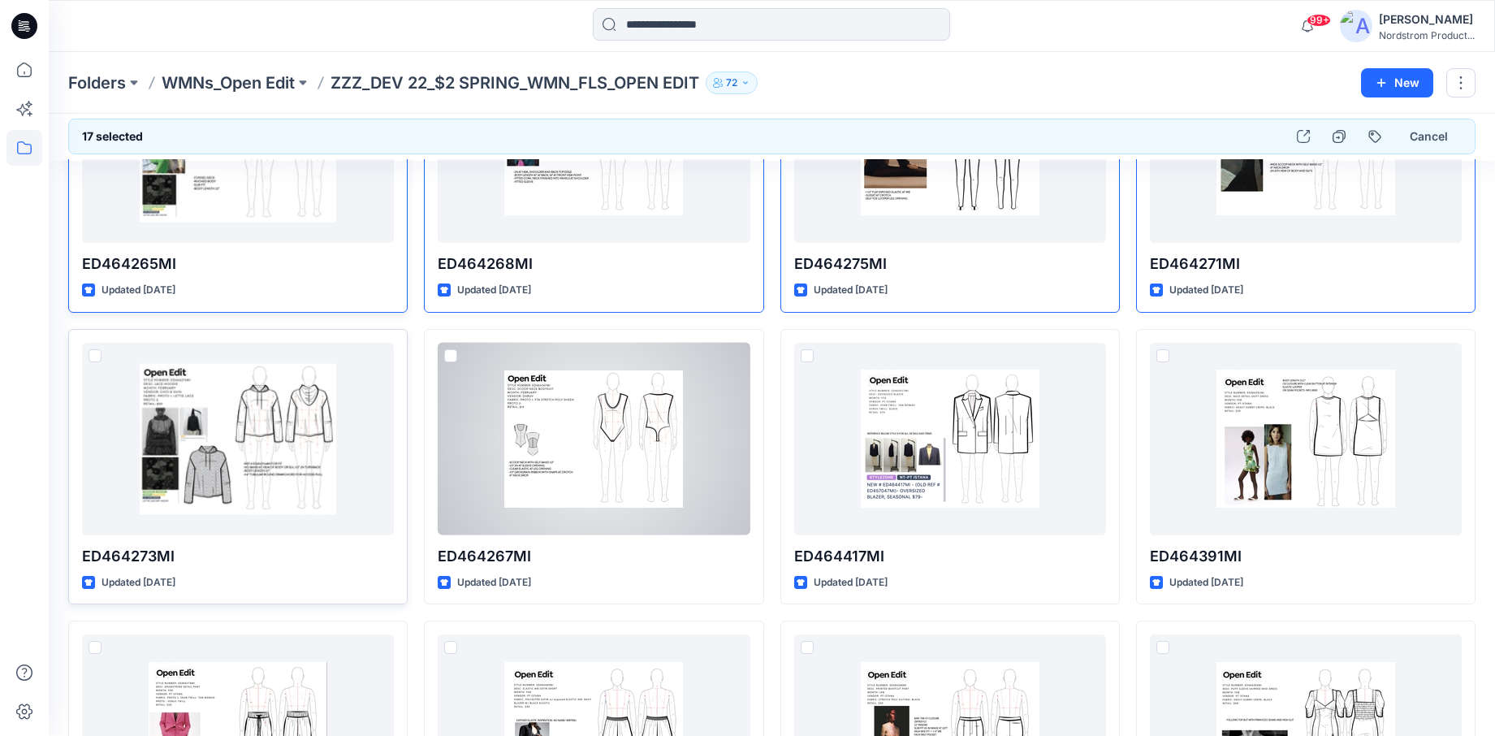
drag, startPoint x: 490, startPoint y: 382, endPoint x: 311, endPoint y: 369, distance: 179.9
click at [482, 383] on div at bounding box center [594, 439] width 312 height 192
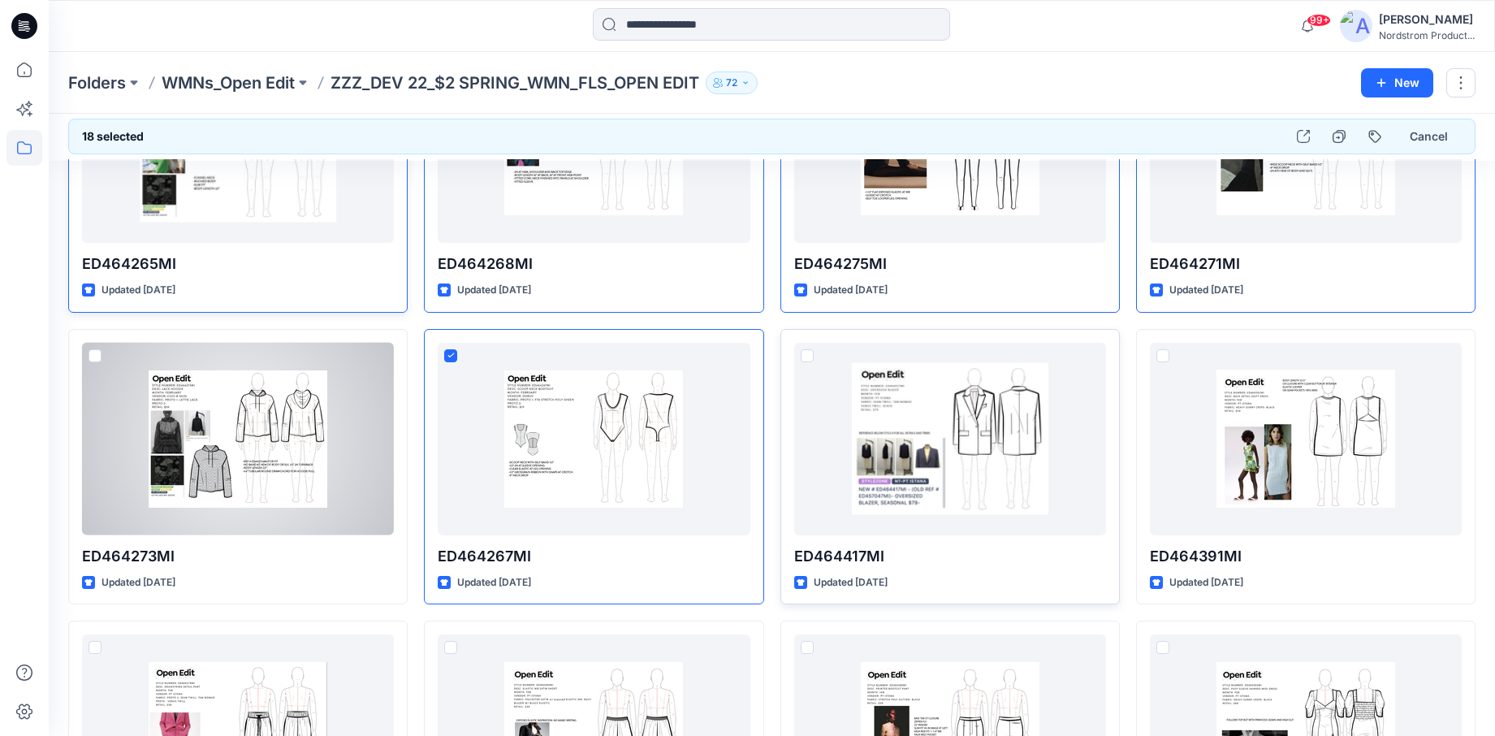
drag, startPoint x: 177, startPoint y: 365, endPoint x: 801, endPoint y: 356, distance: 623.6
click at [177, 365] on div at bounding box center [238, 439] width 312 height 192
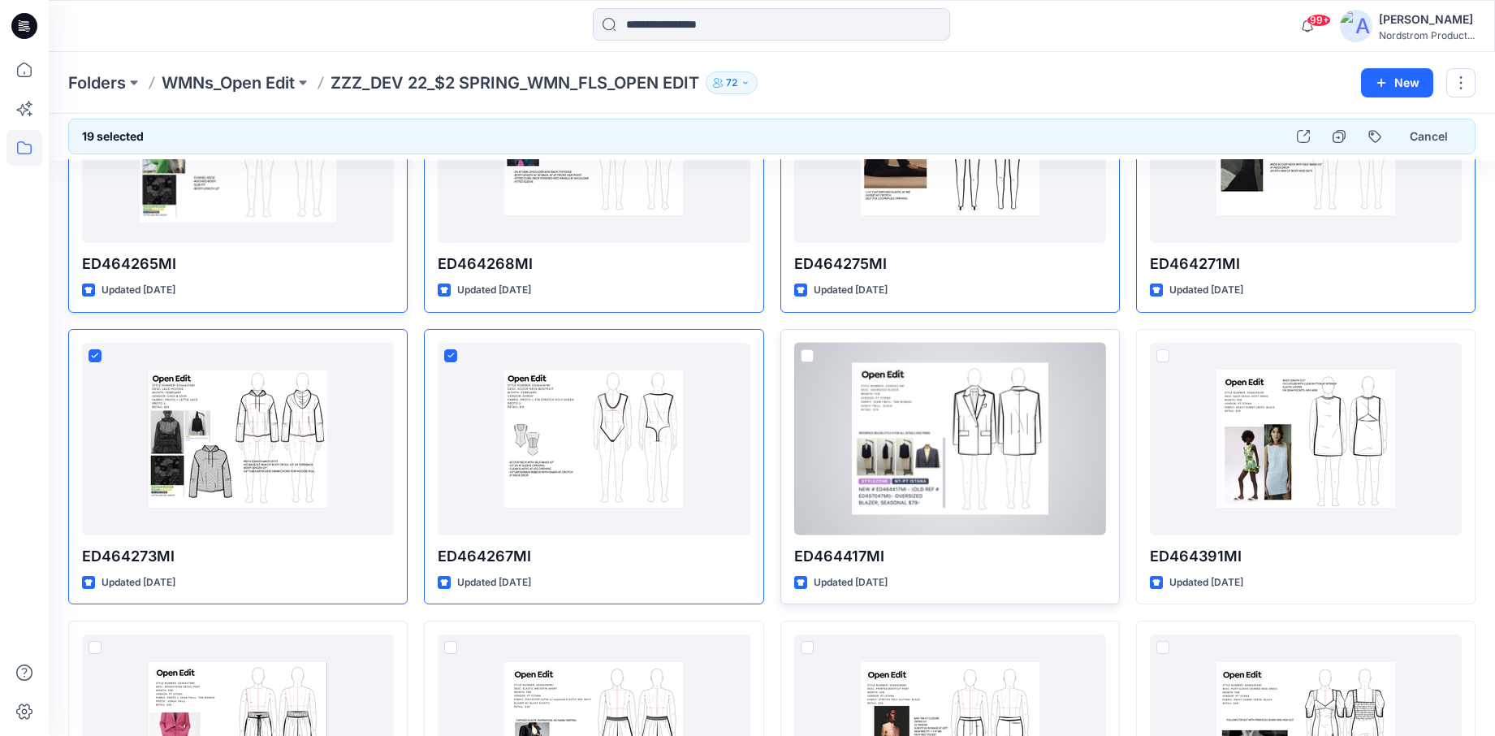
click at [855, 363] on div at bounding box center [950, 439] width 312 height 192
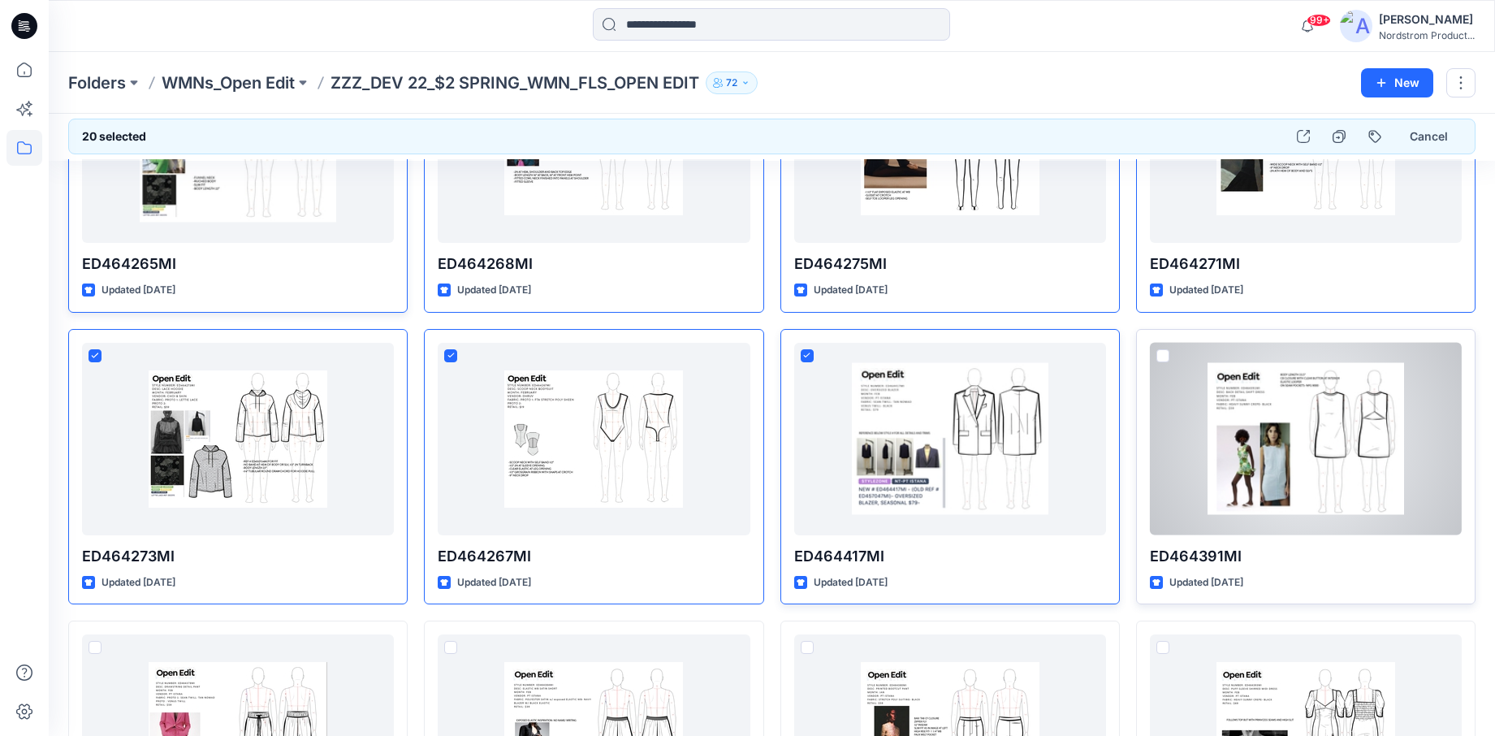
click at [1255, 385] on div at bounding box center [1306, 439] width 312 height 192
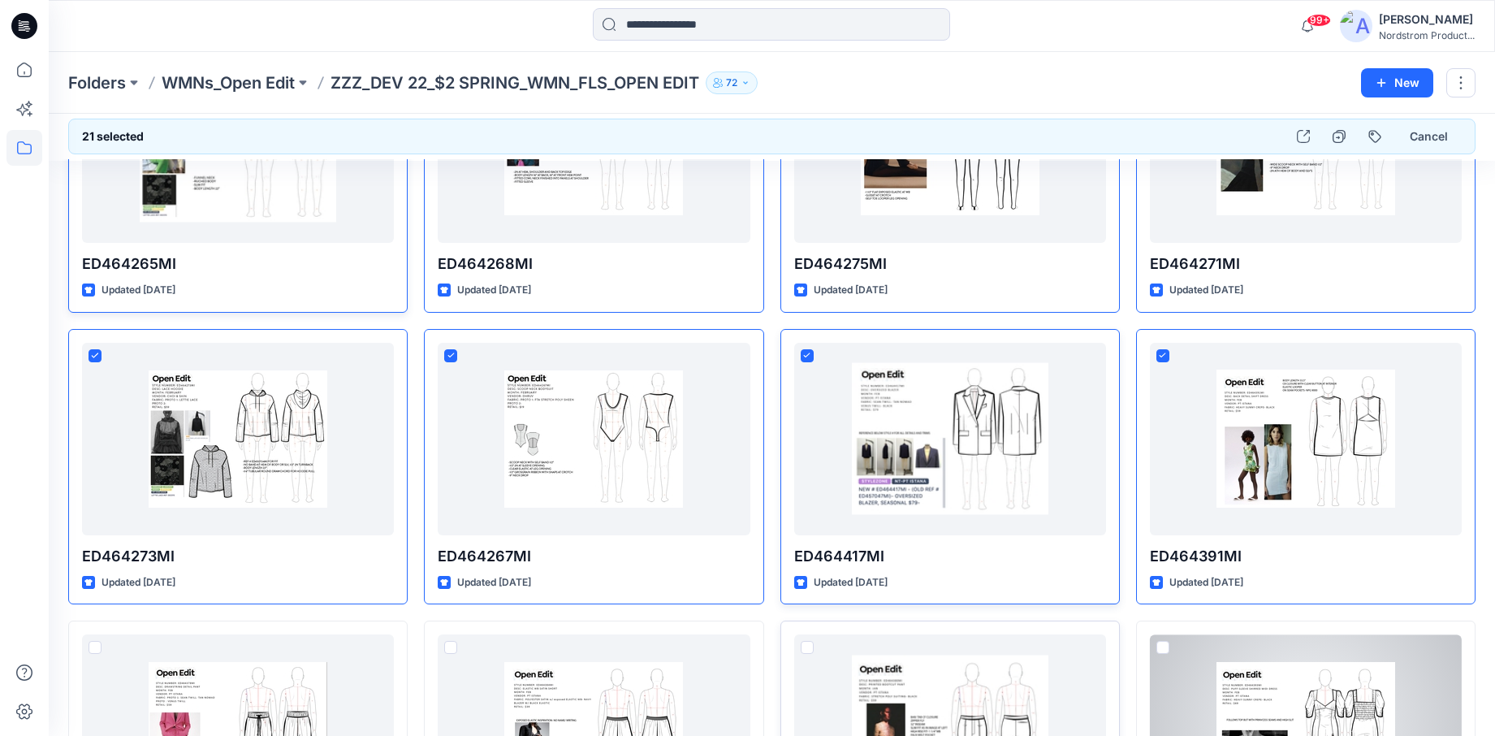
drag, startPoint x: 1201, startPoint y: 663, endPoint x: 917, endPoint y: 682, distance: 284.0
click at [1190, 702] on div at bounding box center [1306, 730] width 312 height 192
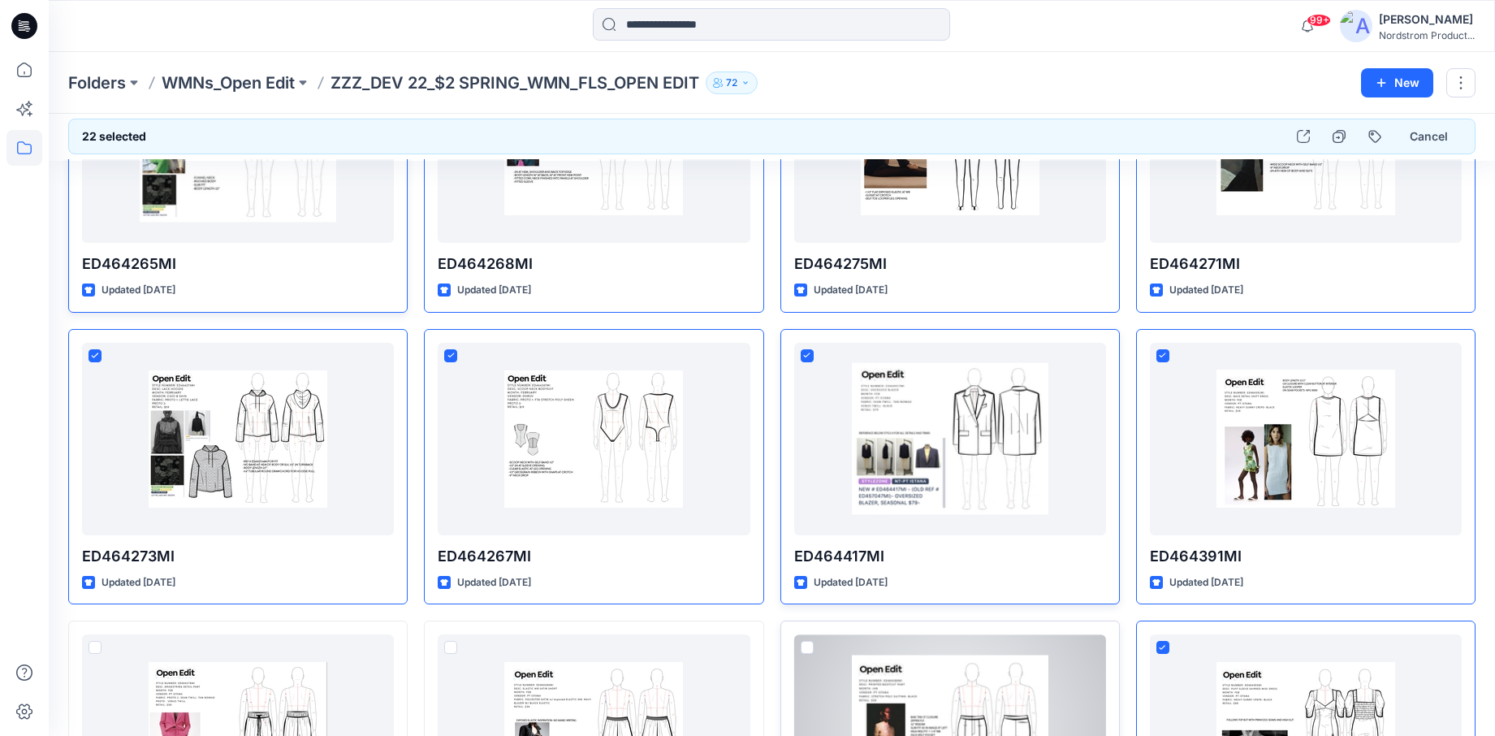
click at [801, 654] on div at bounding box center [807, 650] width 13 height 19
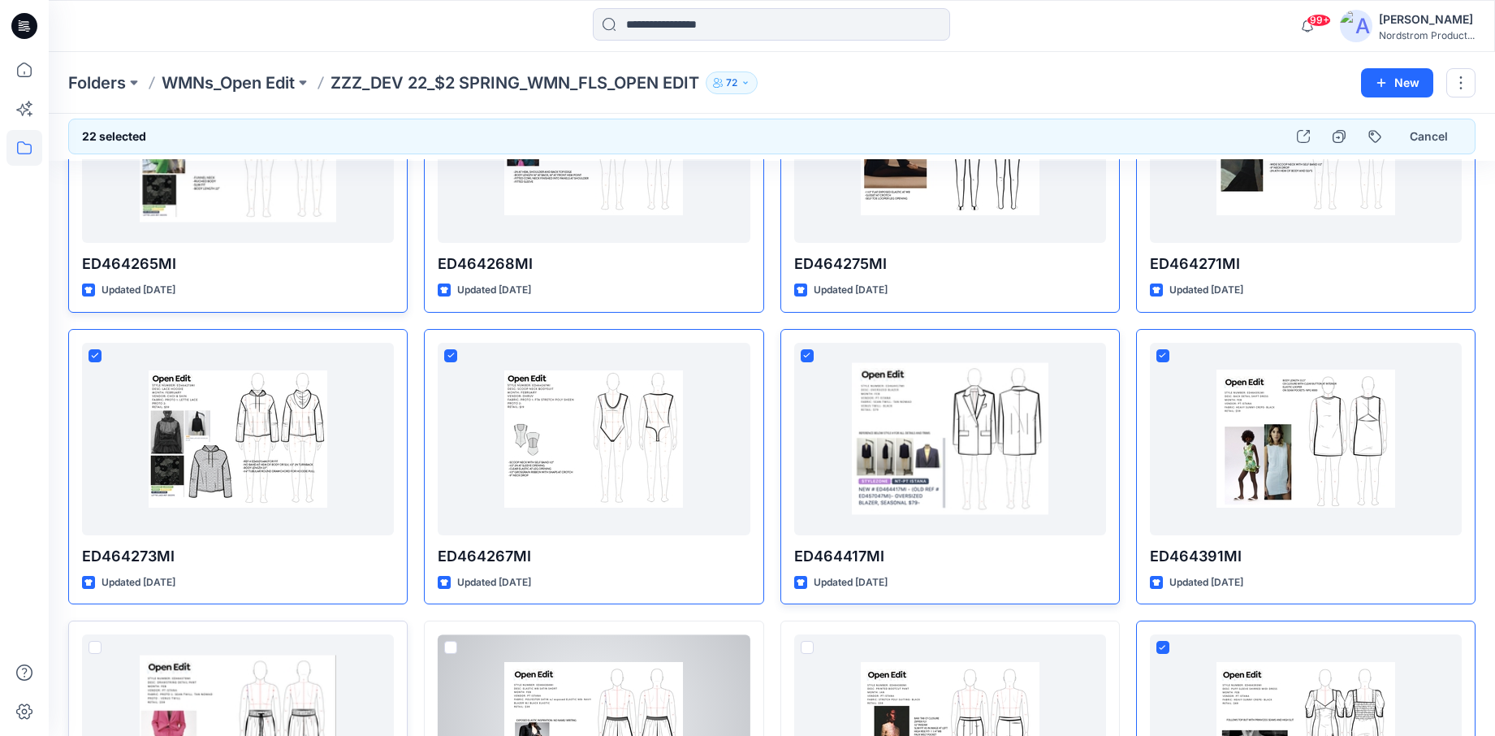
drag, startPoint x: 461, startPoint y: 651, endPoint x: 246, endPoint y: 658, distance: 215.3
click at [460, 651] on div at bounding box center [594, 730] width 312 height 192
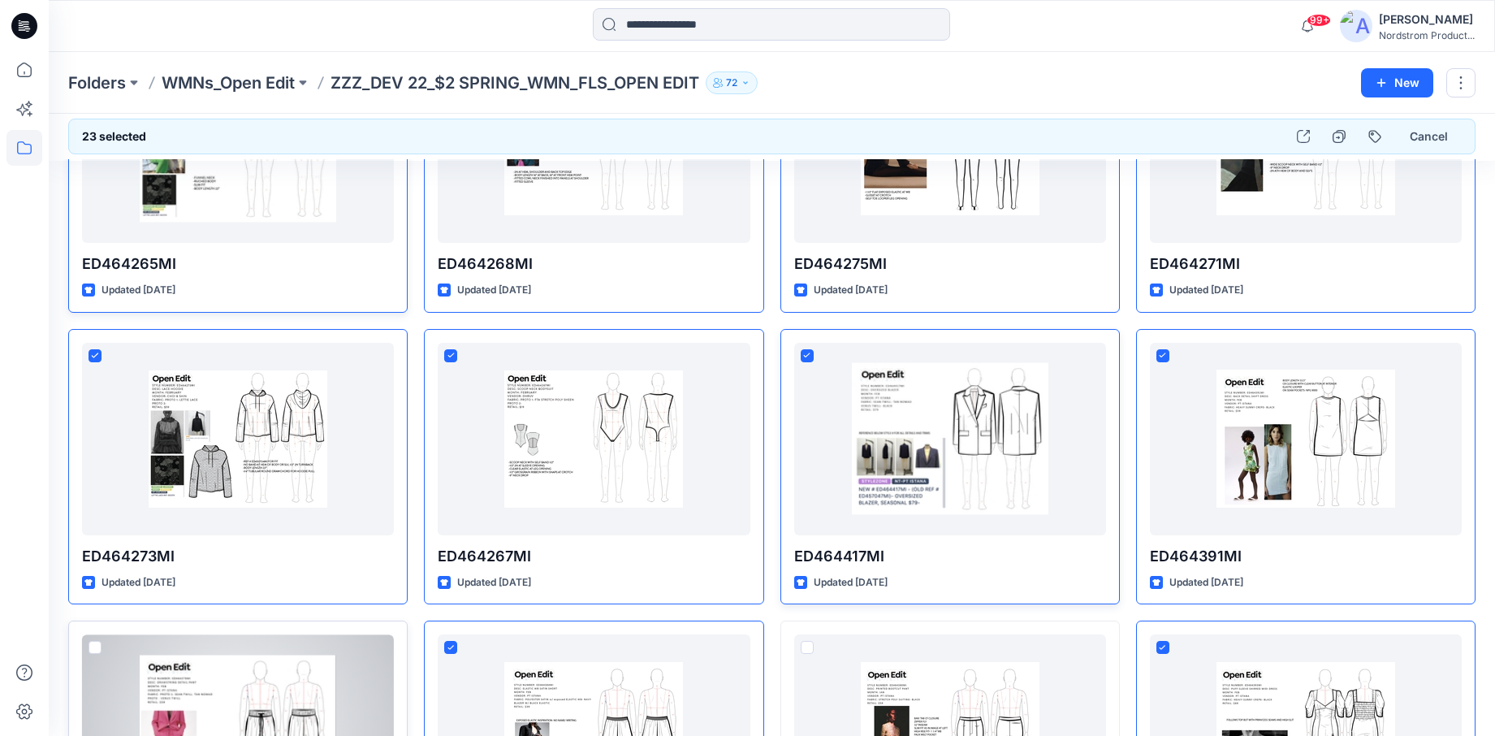
click at [103, 647] on div at bounding box center [238, 730] width 312 height 192
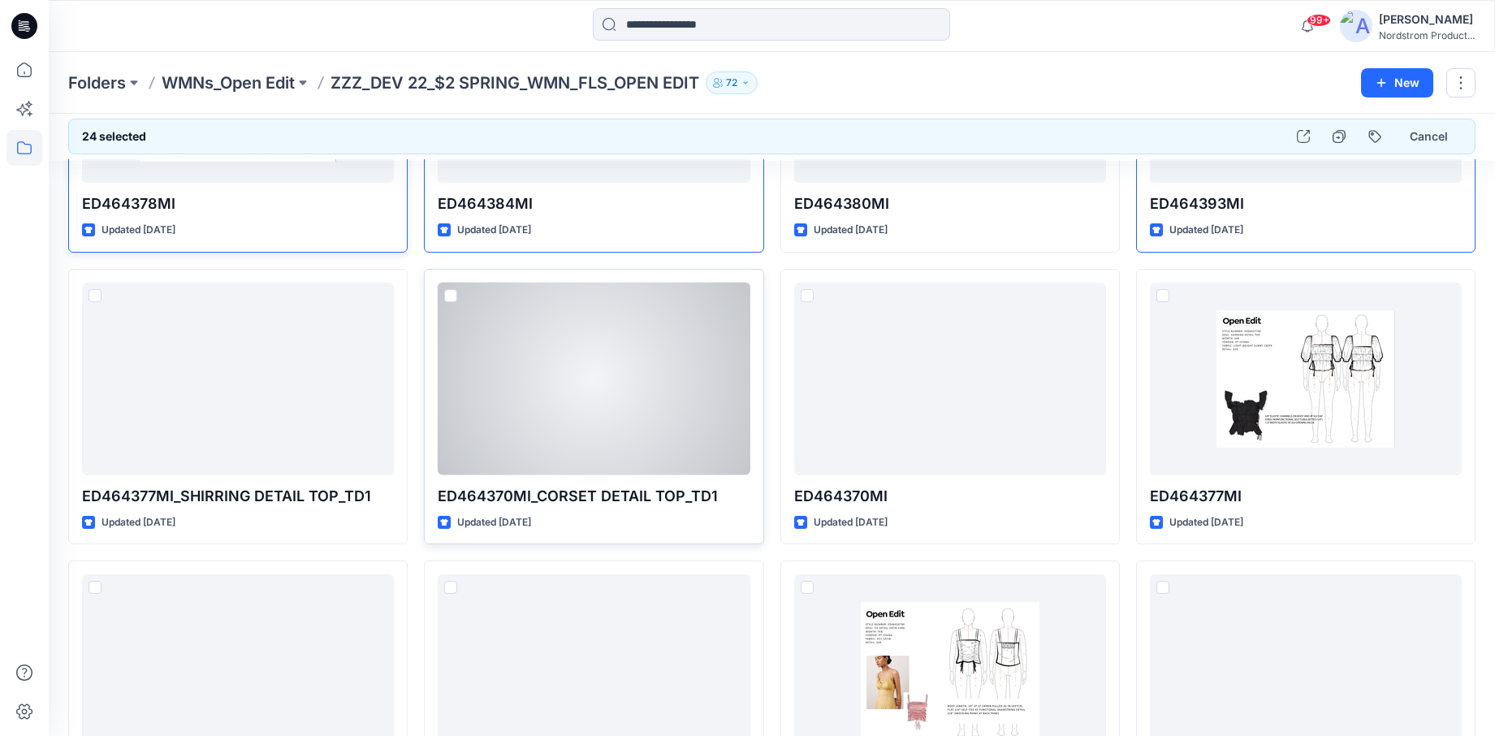
scroll to position [4290, 0]
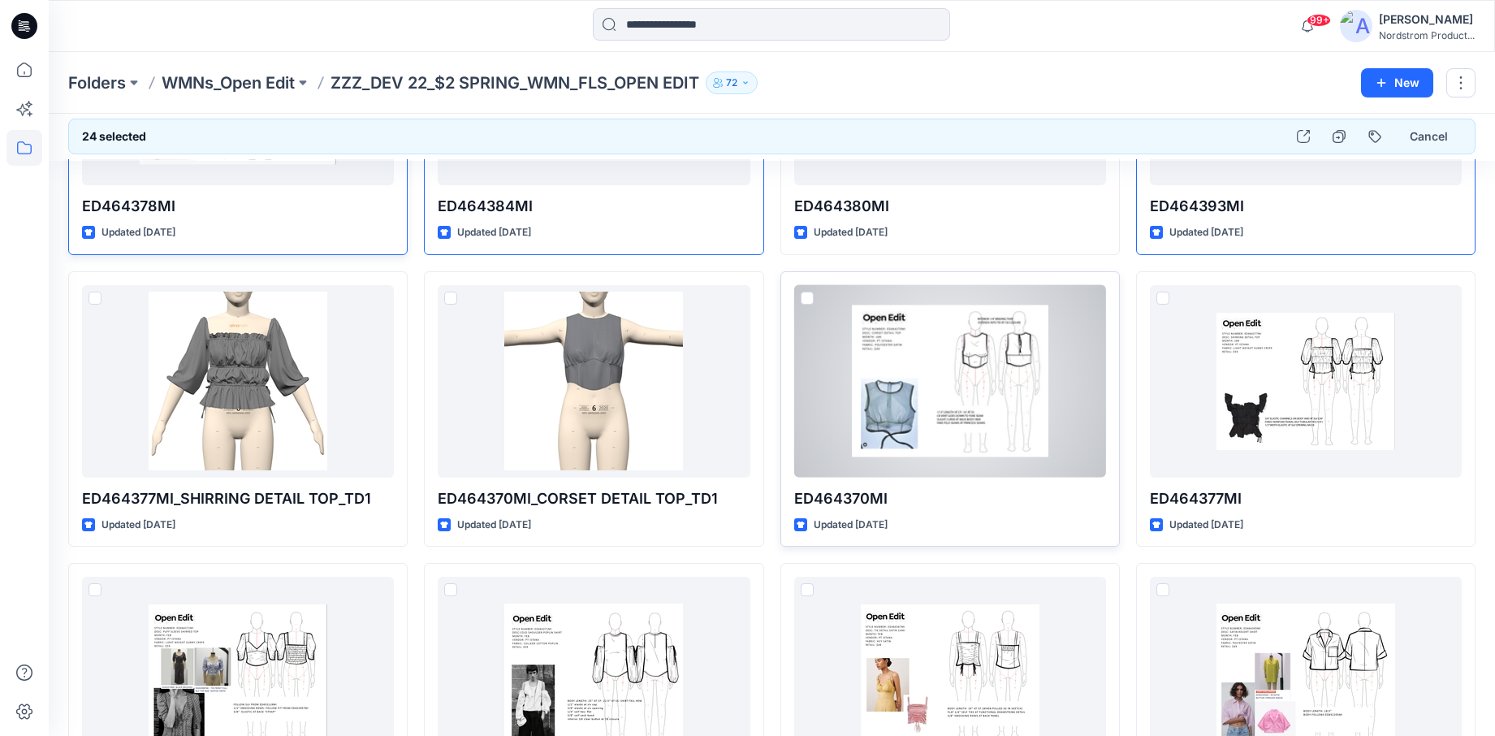
click at [805, 301] on span at bounding box center [807, 297] width 13 height 13
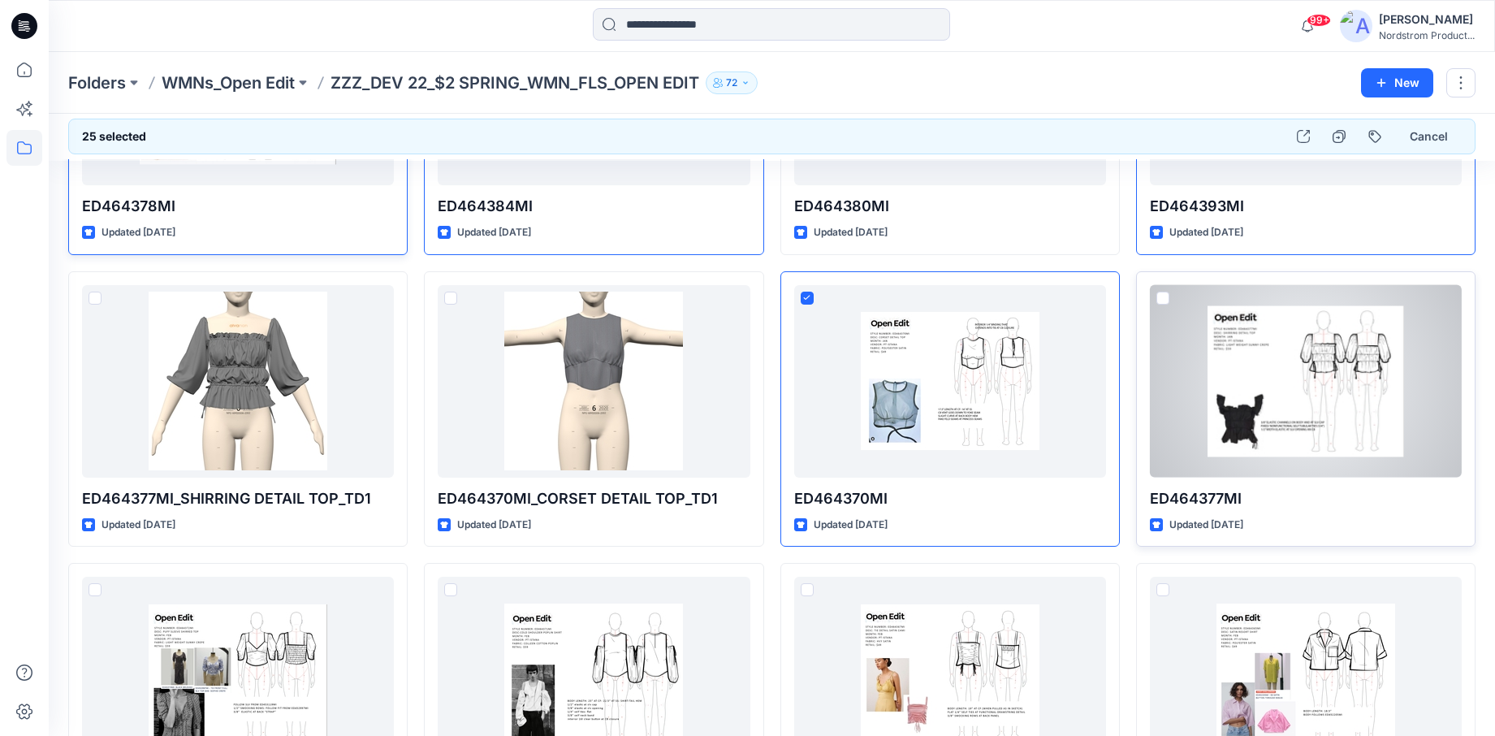
click at [1188, 311] on div at bounding box center [1306, 381] width 312 height 192
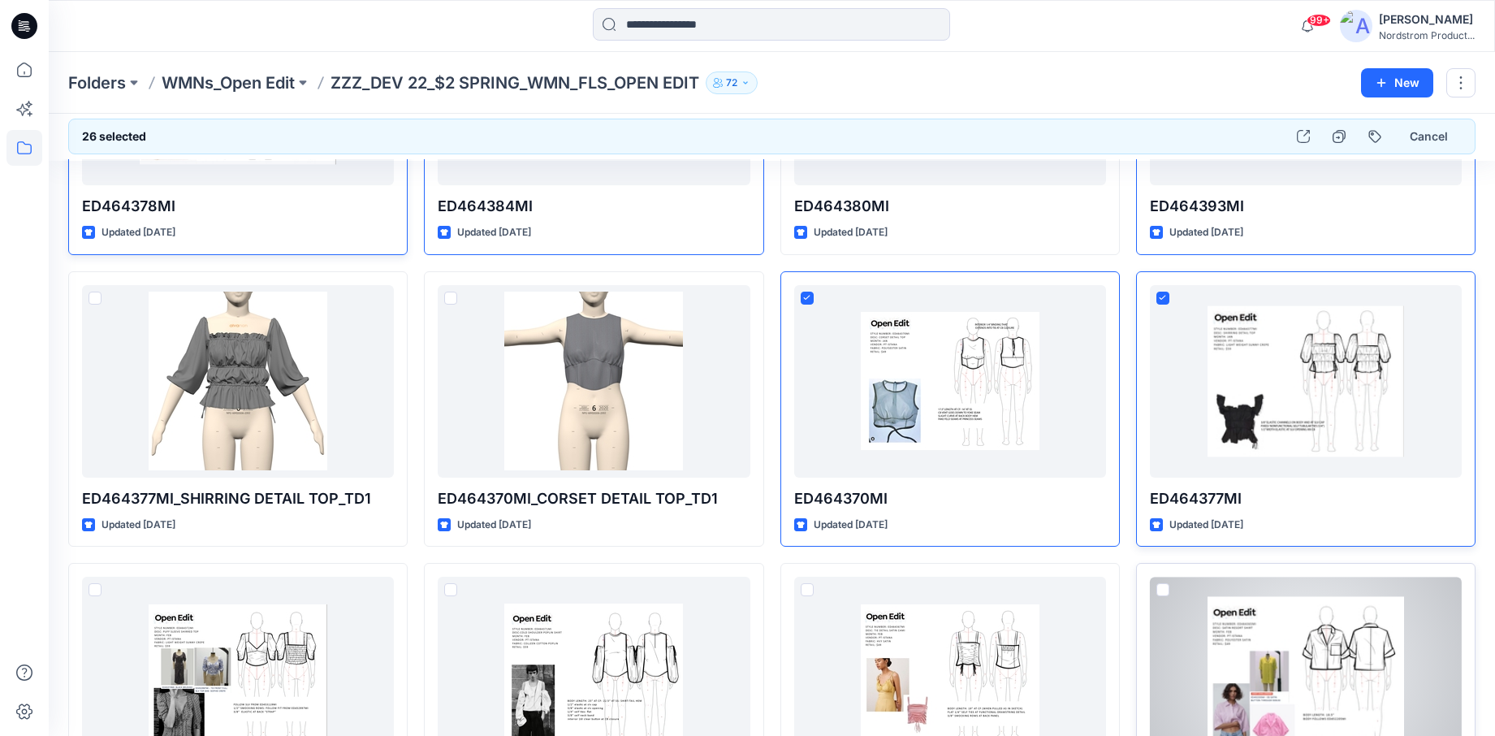
click at [1170, 618] on div at bounding box center [1306, 672] width 312 height 192
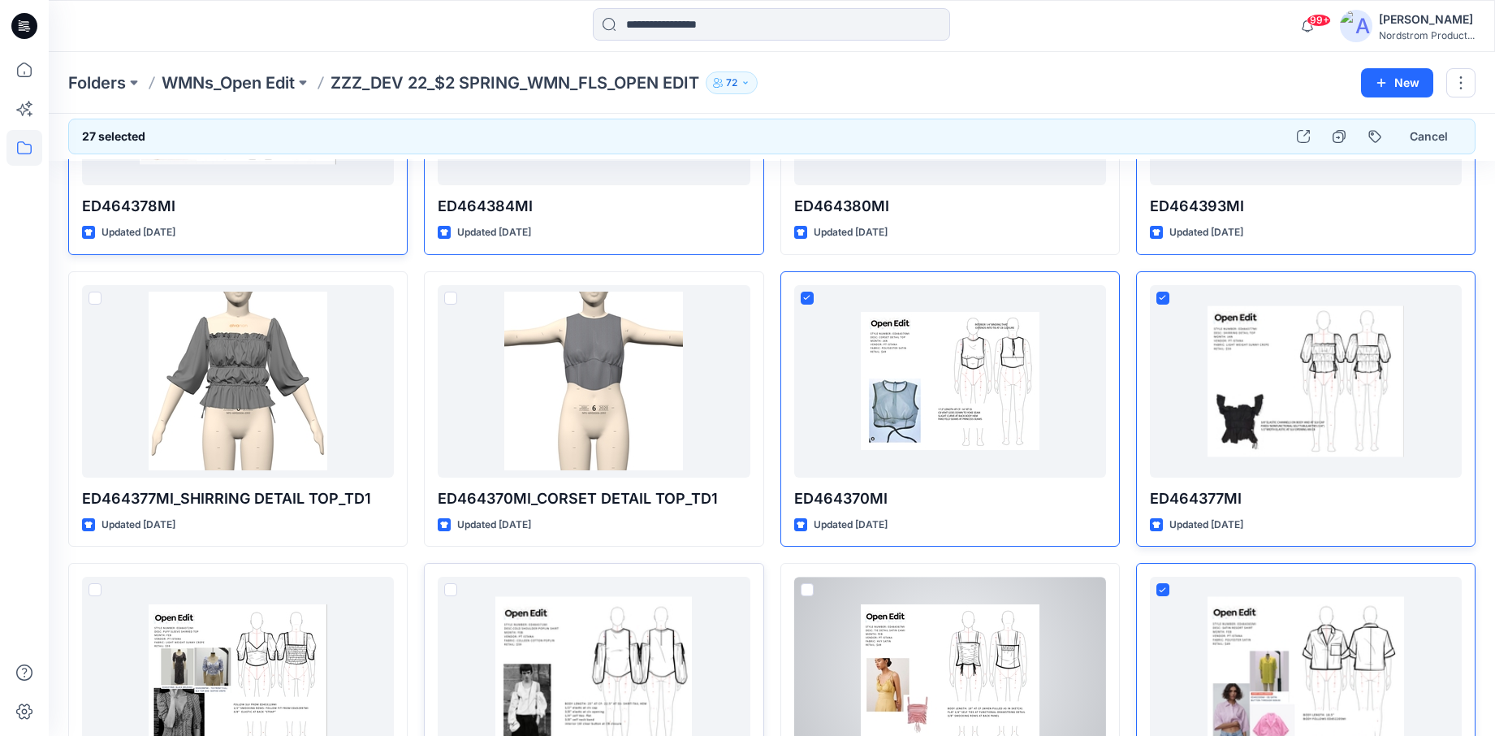
drag, startPoint x: 825, startPoint y: 611, endPoint x: 642, endPoint y: 613, distance: 182.7
click at [825, 611] on div at bounding box center [950, 672] width 312 height 192
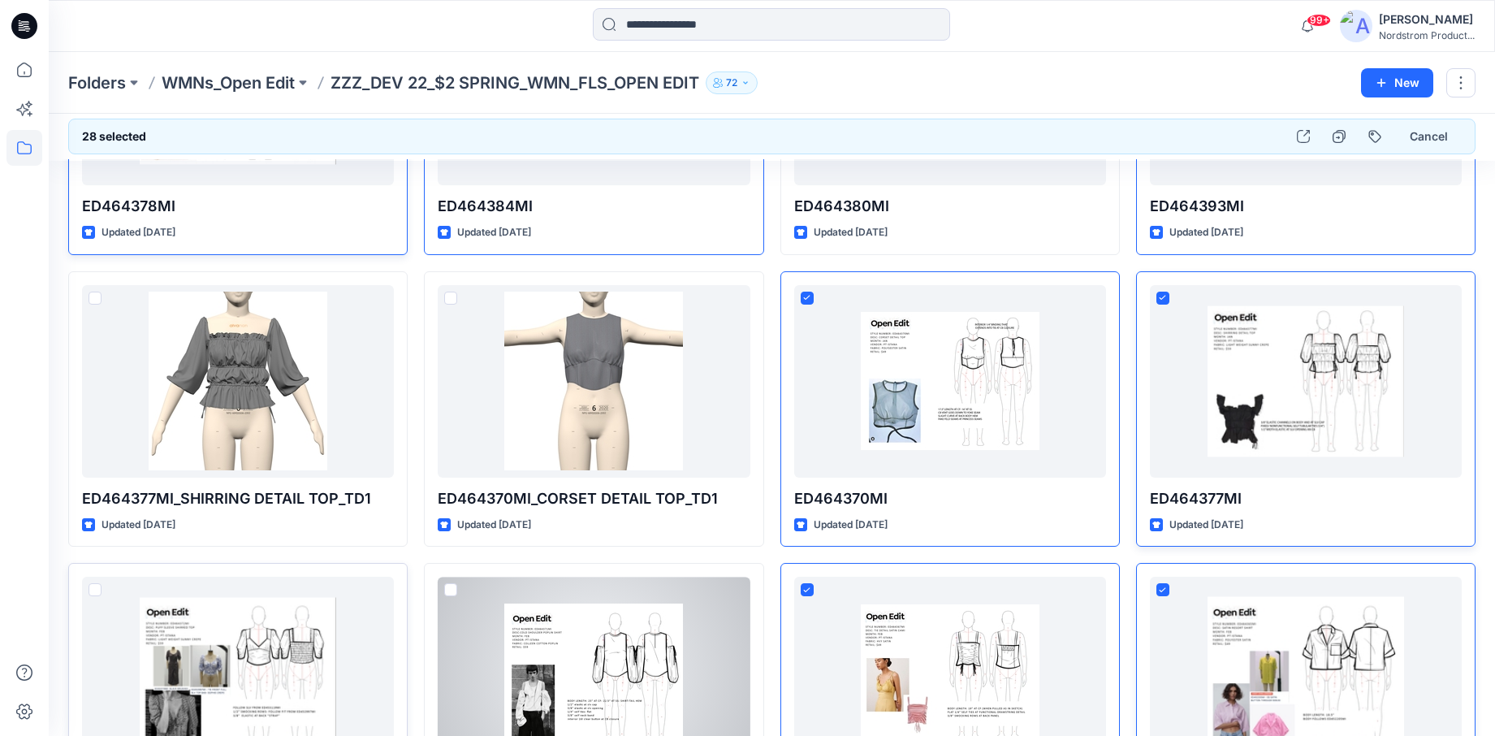
drag, startPoint x: 488, startPoint y: 607, endPoint x: 233, endPoint y: 601, distance: 255.0
click at [487, 607] on div at bounding box center [594, 672] width 312 height 192
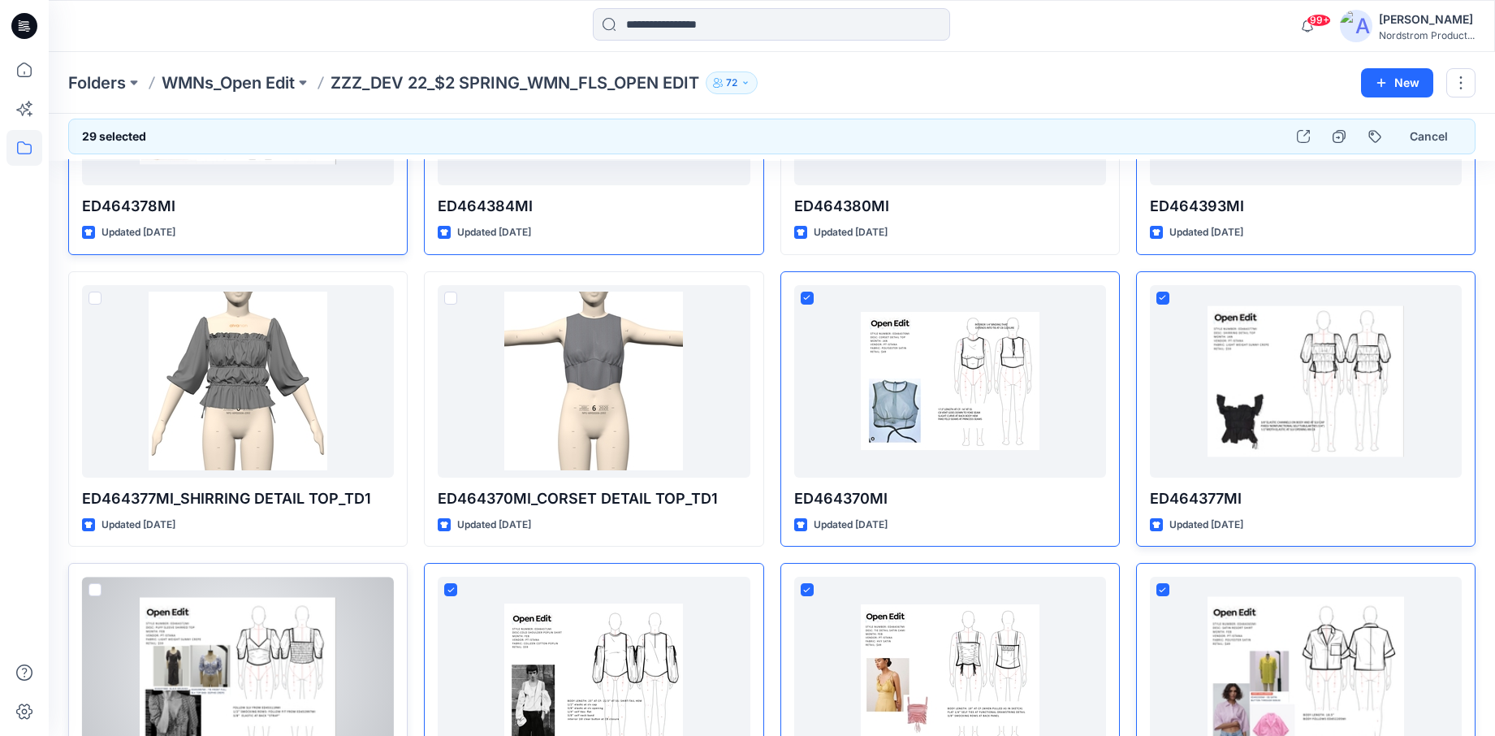
click at [123, 596] on div at bounding box center [238, 672] width 312 height 192
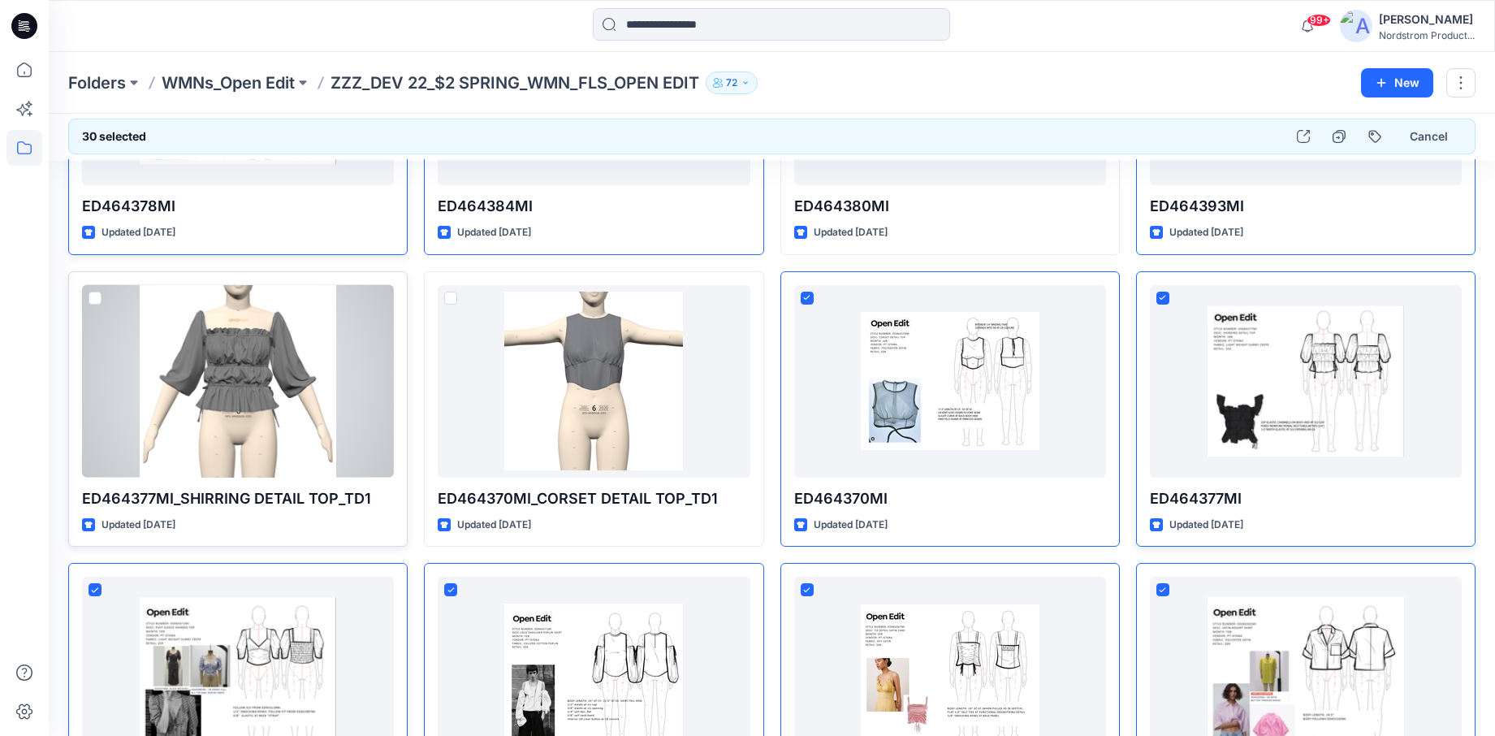
scroll to position [4413, 0]
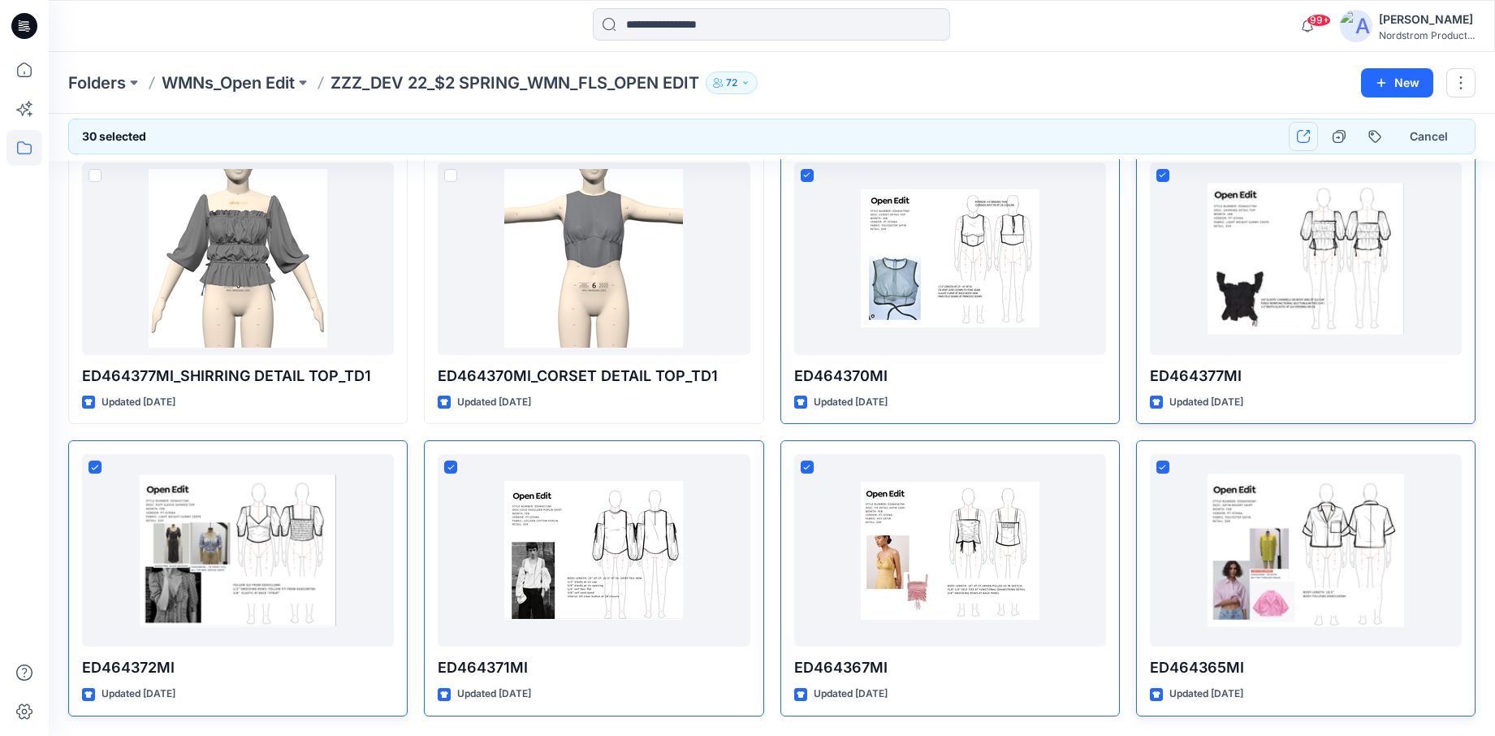
click at [1303, 131] on icon "button" at bounding box center [1303, 136] width 13 height 13
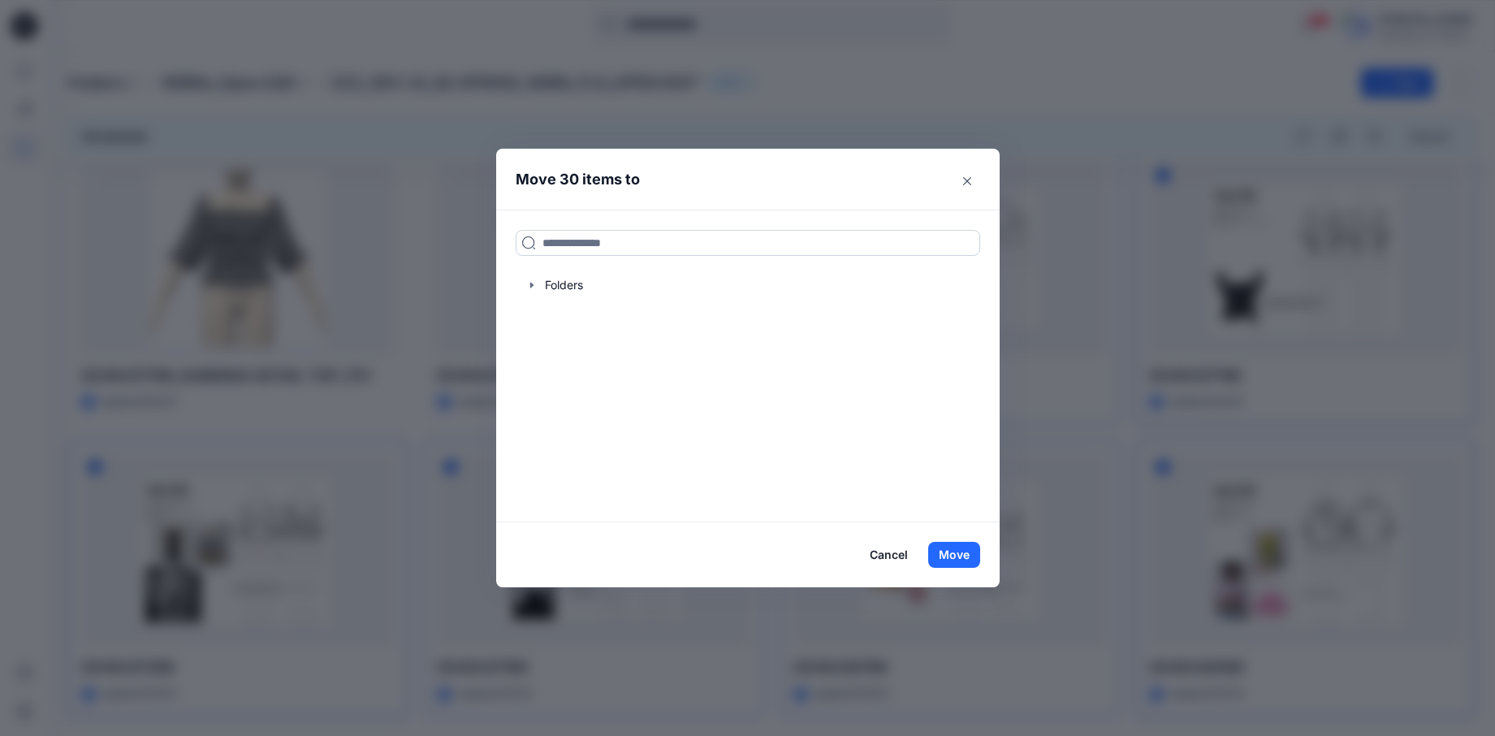
click at [620, 232] on input at bounding box center [748, 243] width 464 height 26
type input "*****"
click at [584, 283] on span "- temp" at bounding box center [589, 278] width 37 height 14
click at [953, 555] on button "Move" at bounding box center [954, 555] width 52 height 26
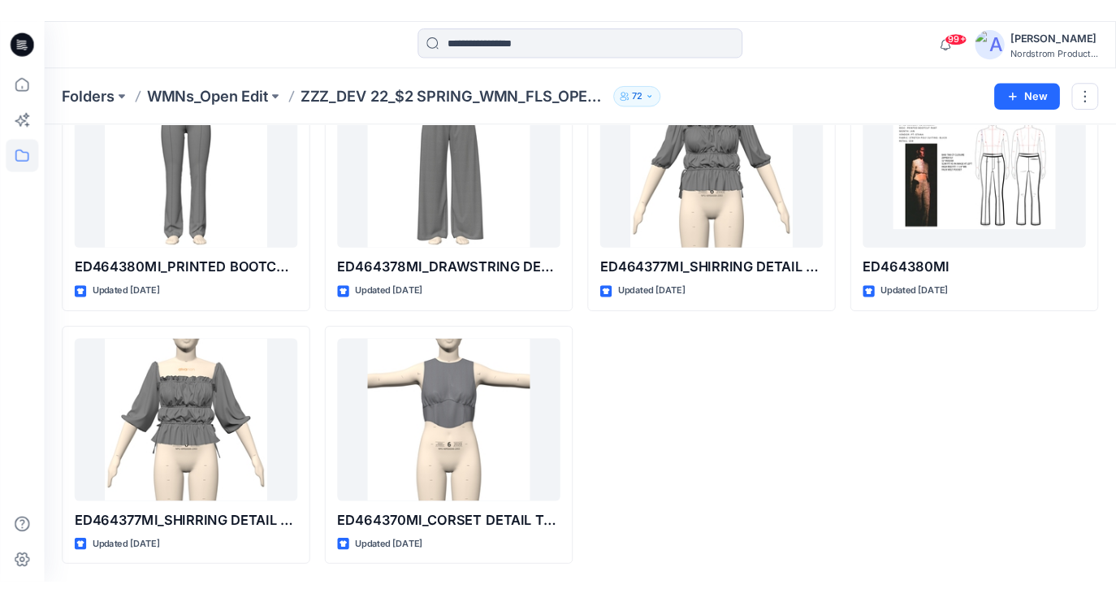
scroll to position [2342, 0]
